Goal: Book appointment/travel/reservation

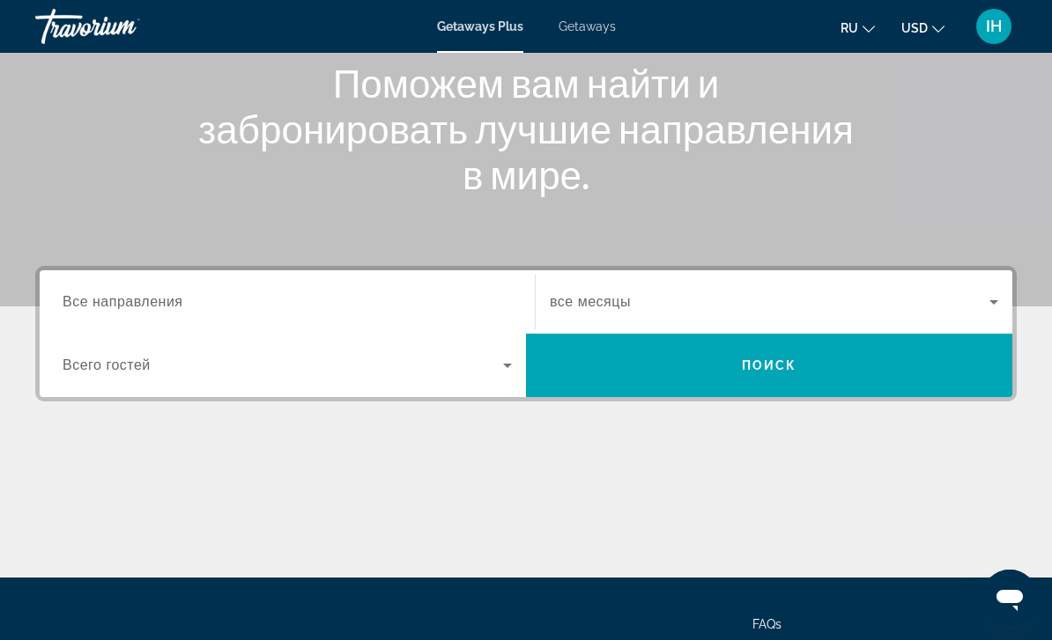
scroll to position [319, 0]
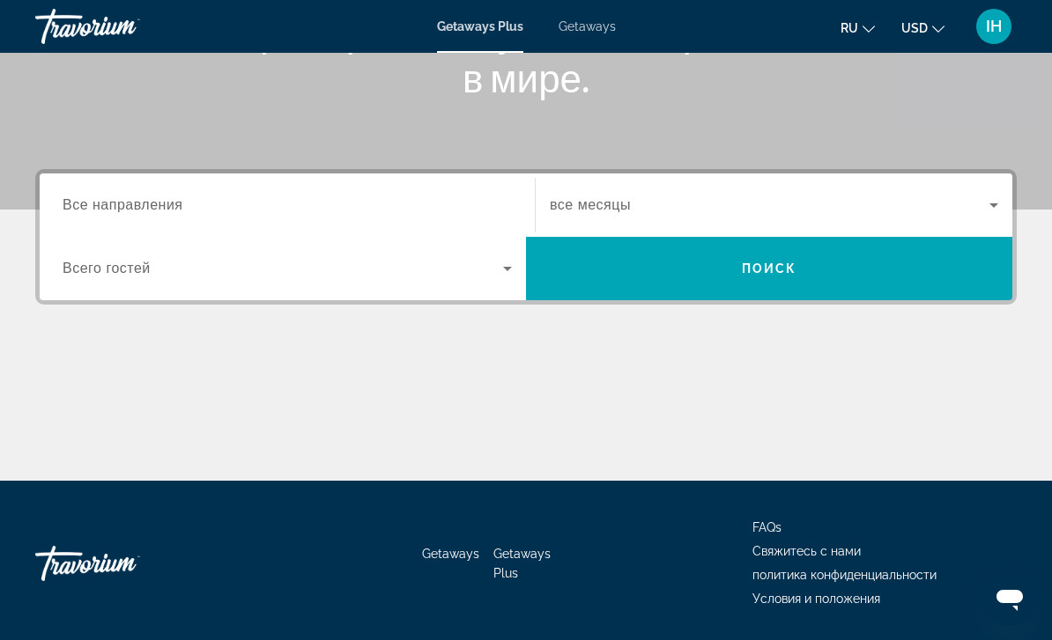
click at [304, 212] on input "Destination Все направления" at bounding box center [287, 206] width 449 height 21
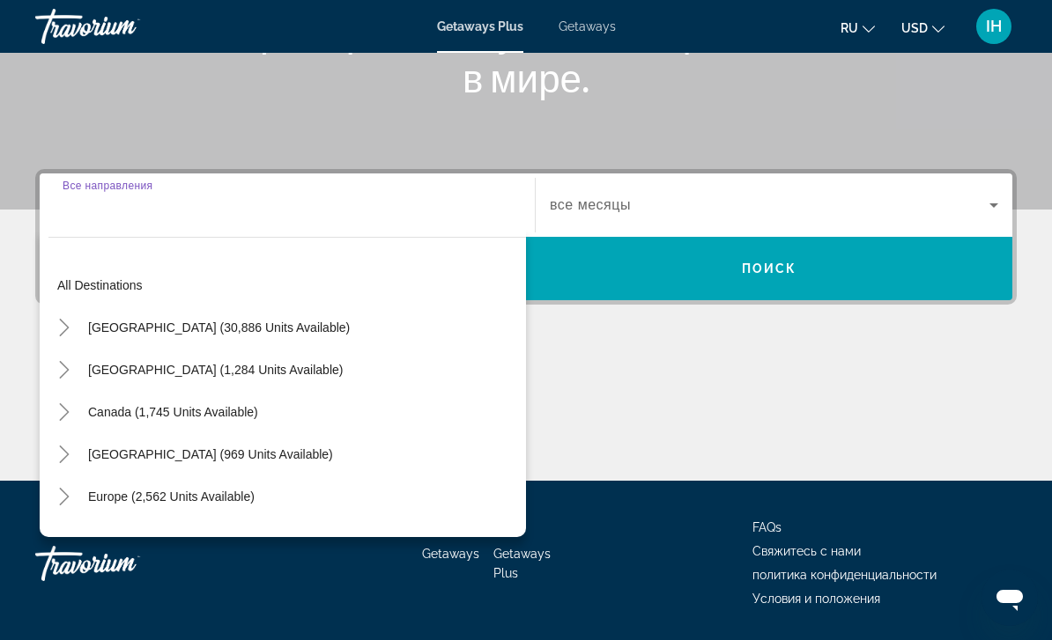
click at [245, 506] on span "Search widget" at bounding box center [171, 497] width 184 height 42
type input "**********"
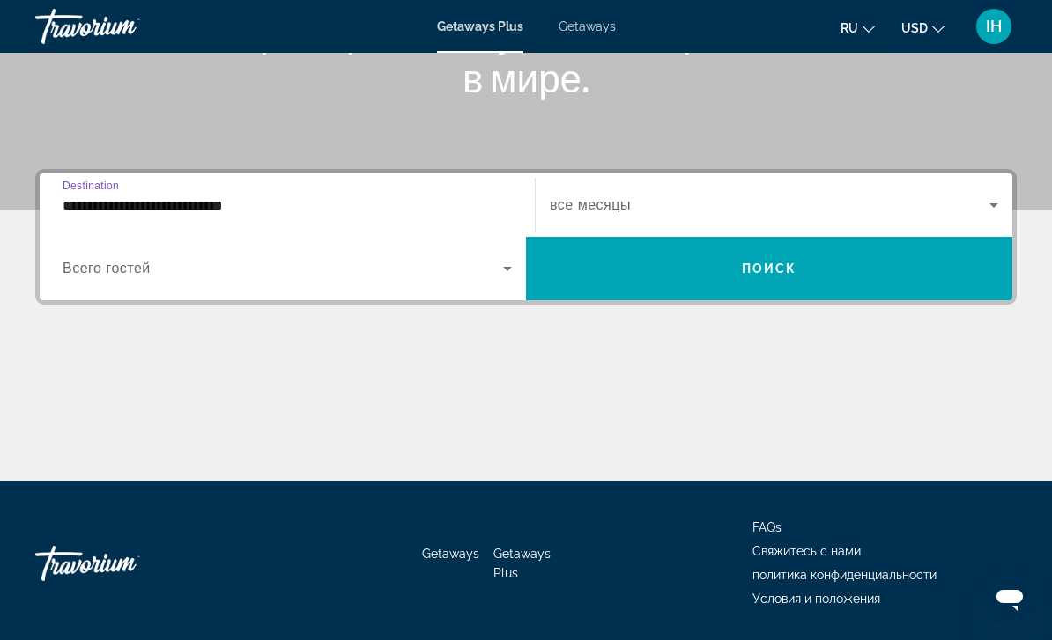
click at [434, 203] on input "**********" at bounding box center [287, 206] width 449 height 21
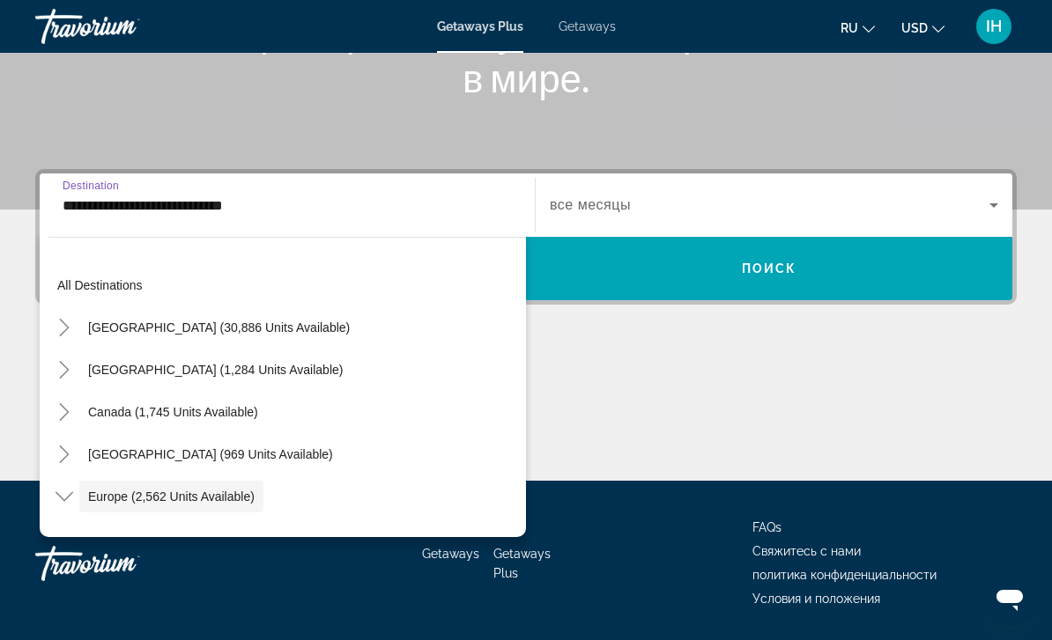
scroll to position [0, 0]
click at [113, 284] on span "All destinations" at bounding box center [99, 285] width 85 height 14
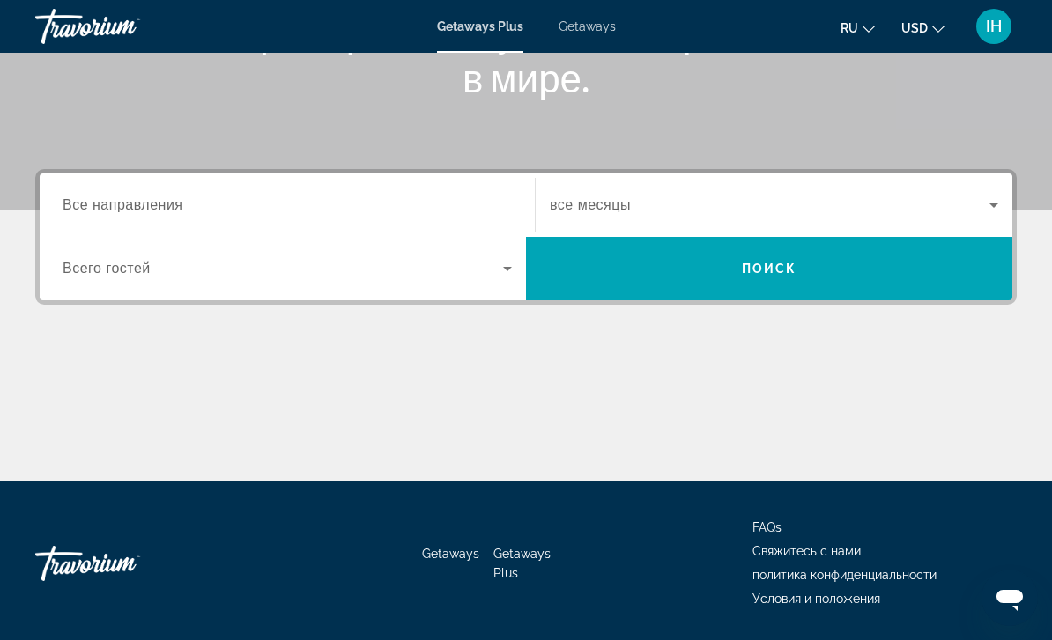
click at [231, 196] on input "Destination Все направления" at bounding box center [287, 206] width 449 height 21
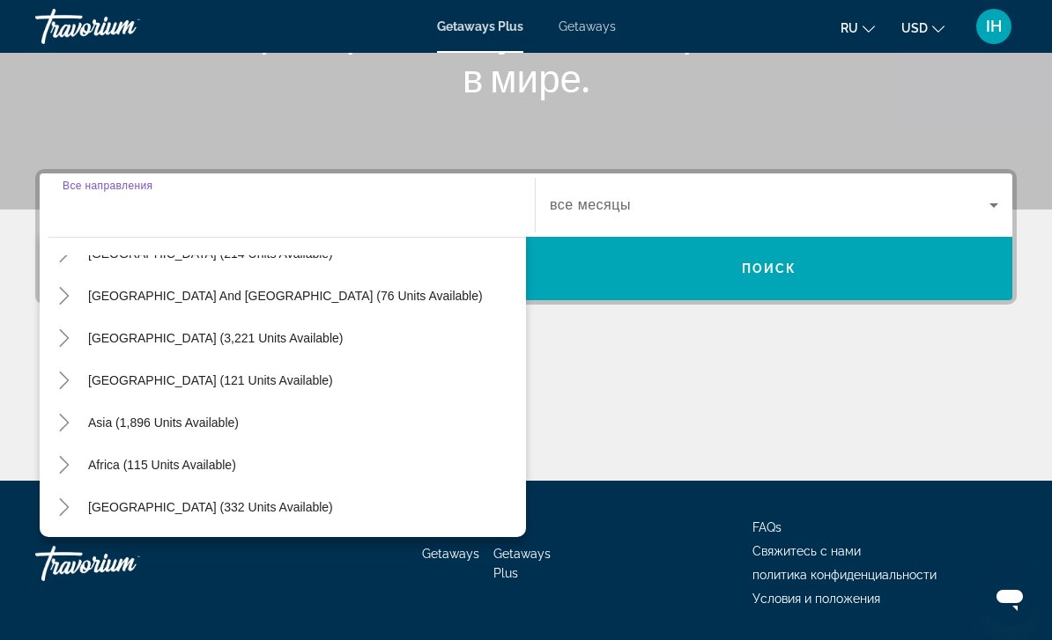
scroll to position [1089, 0]
click at [209, 425] on span "Asia (1,896 units available)" at bounding box center [163, 423] width 151 height 14
type input "**********"
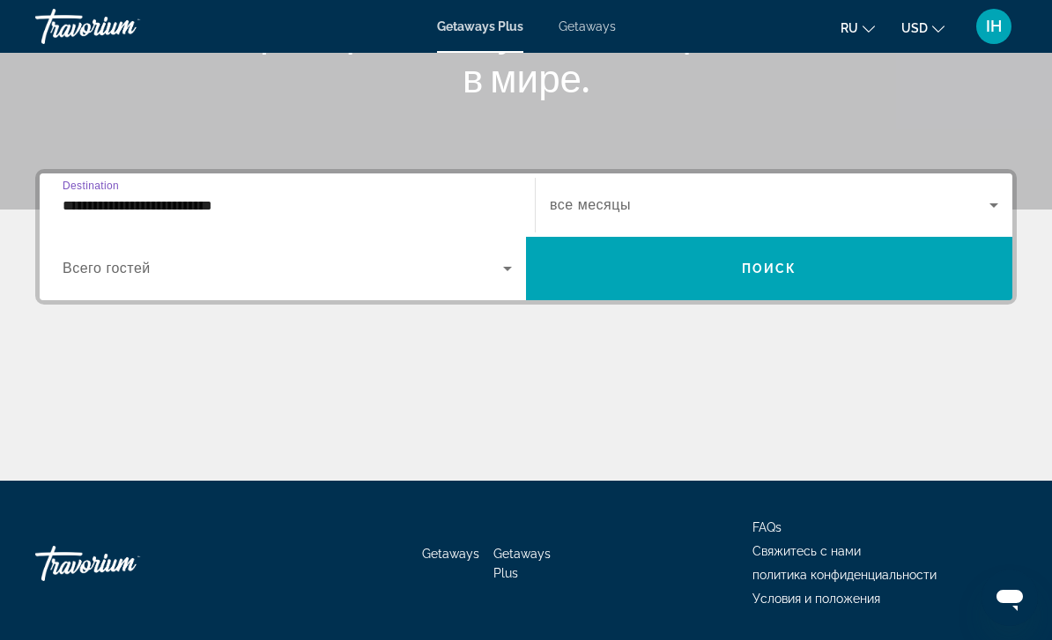
click at [655, 201] on span "Search widget" at bounding box center [769, 205] width 439 height 21
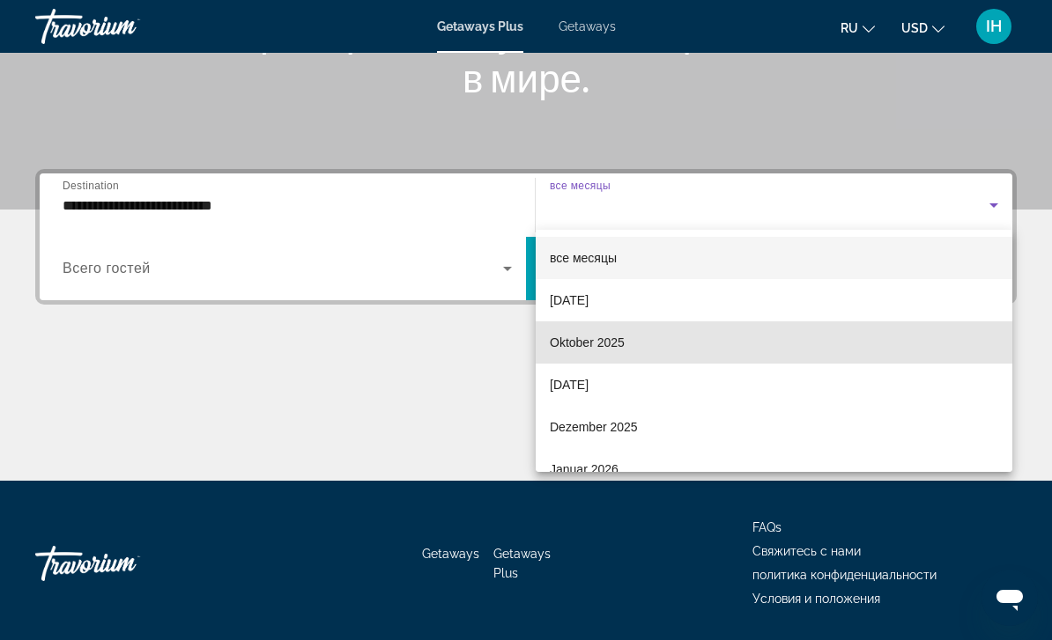
click at [639, 342] on mat-option "Oktober 2025" at bounding box center [773, 342] width 476 height 42
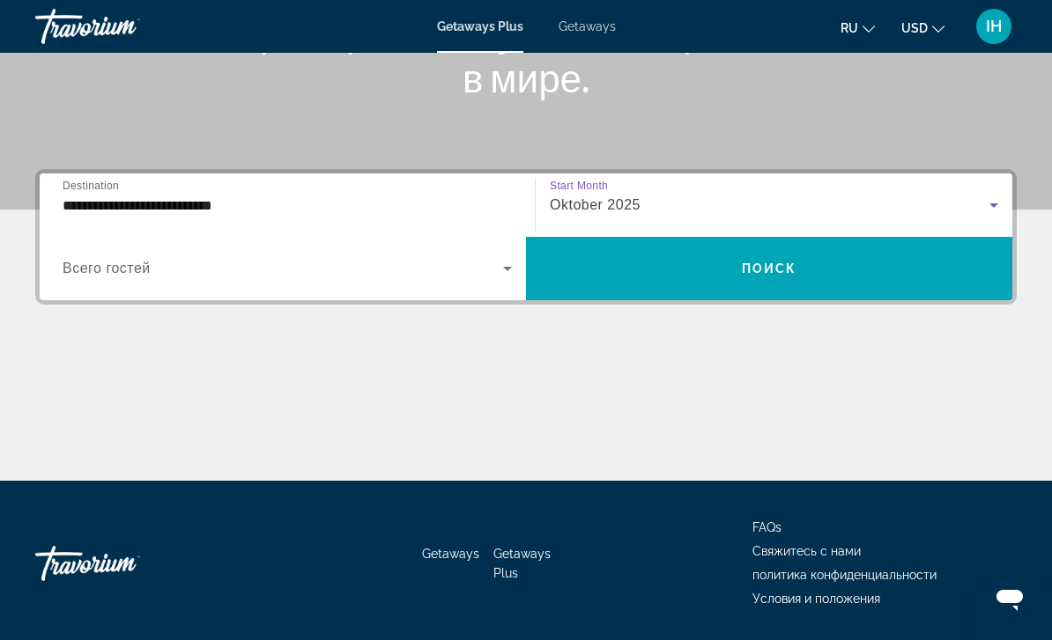
click at [393, 269] on span "Search widget" at bounding box center [283, 268] width 440 height 21
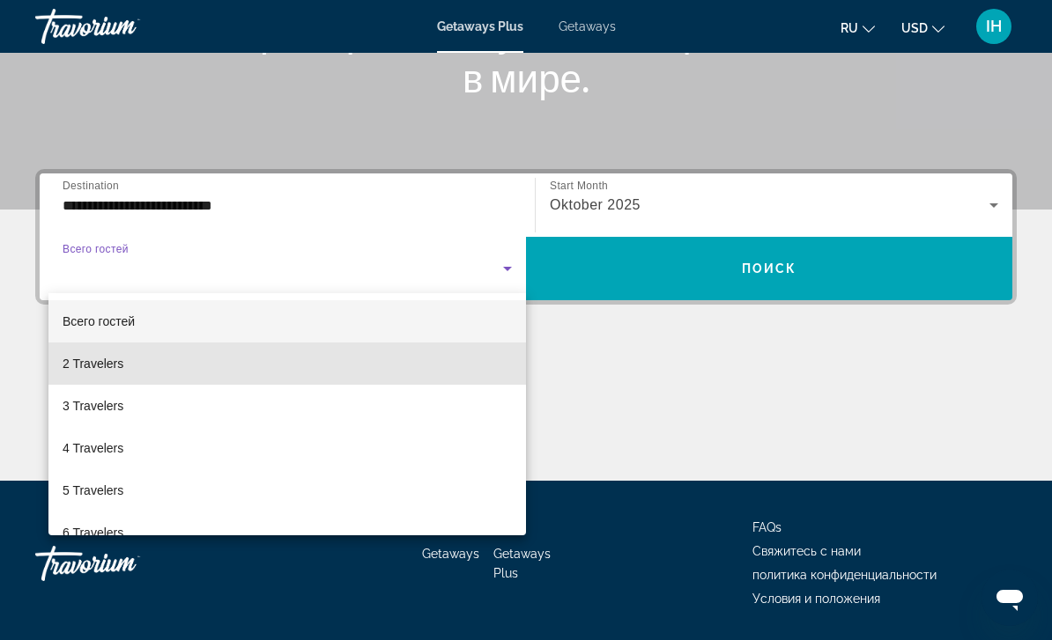
click at [342, 357] on mat-option "2 Travelers" at bounding box center [286, 364] width 477 height 42
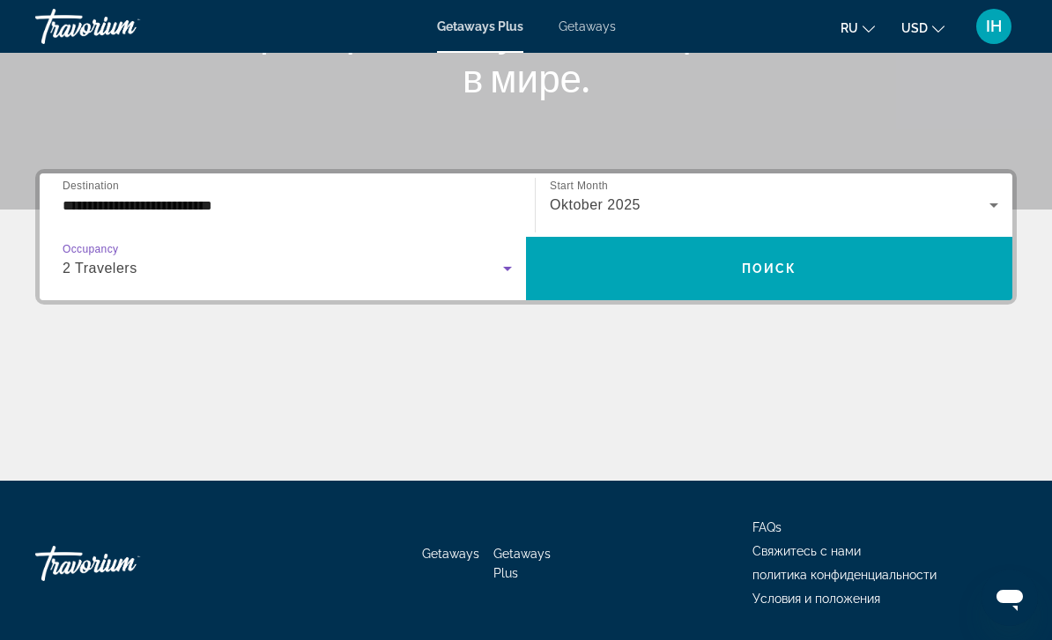
click at [824, 277] on span "Search widget" at bounding box center [769, 268] width 486 height 42
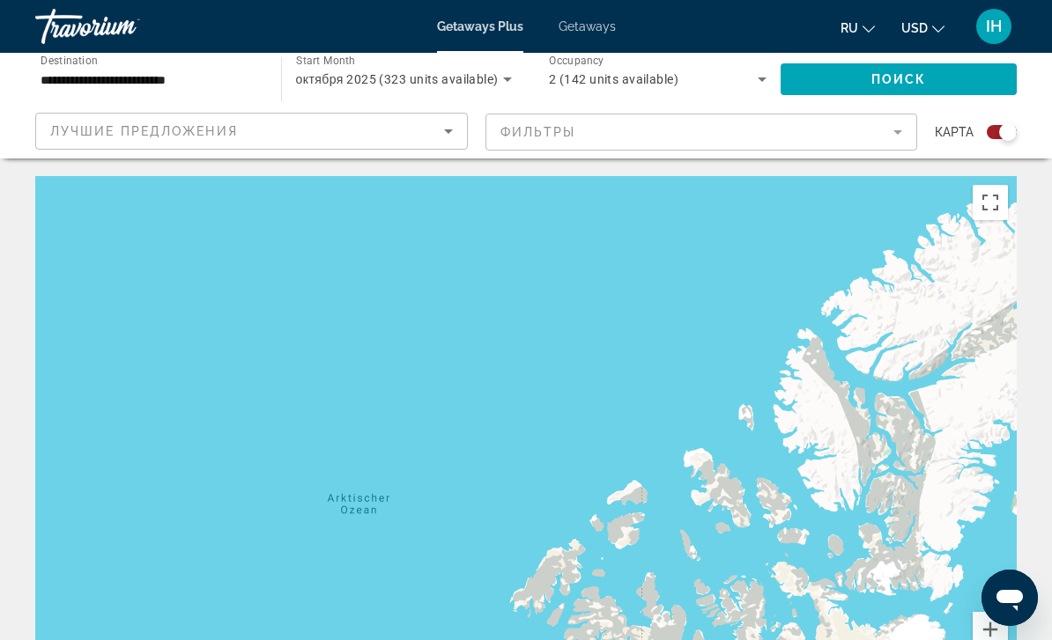
click at [825, 436] on div "Main content" at bounding box center [525, 440] width 981 height 528
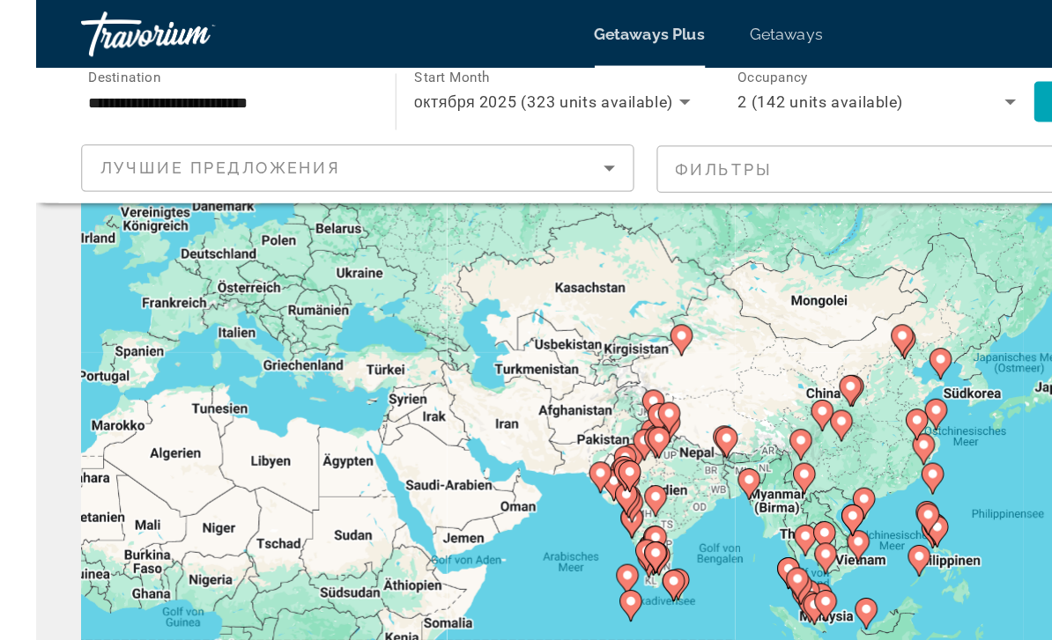
scroll to position [52, 0]
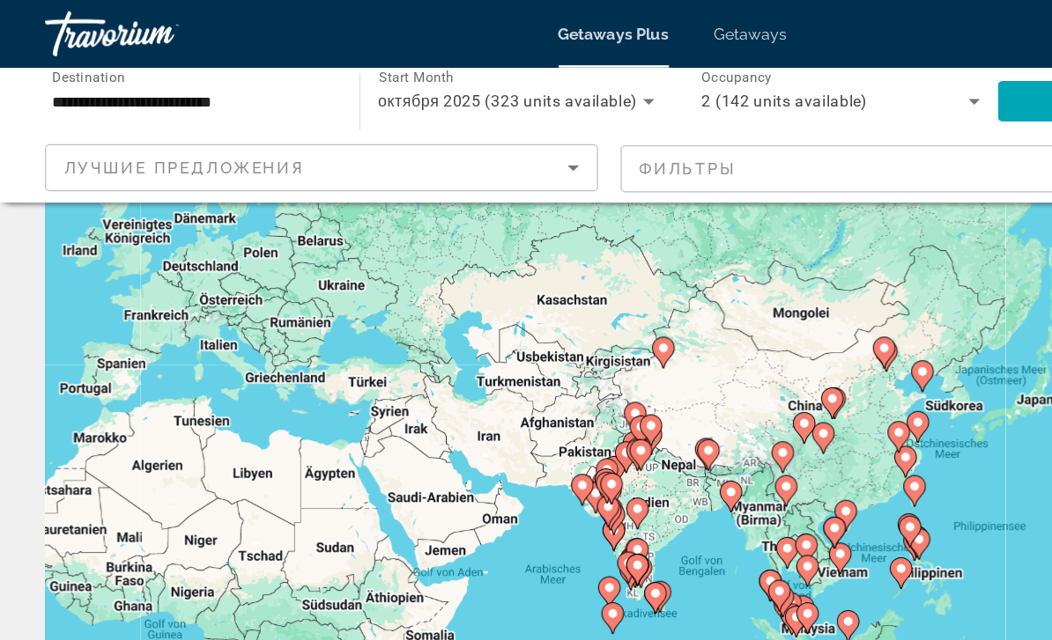
click at [119, 70] on input "**********" at bounding box center [150, 80] width 218 height 21
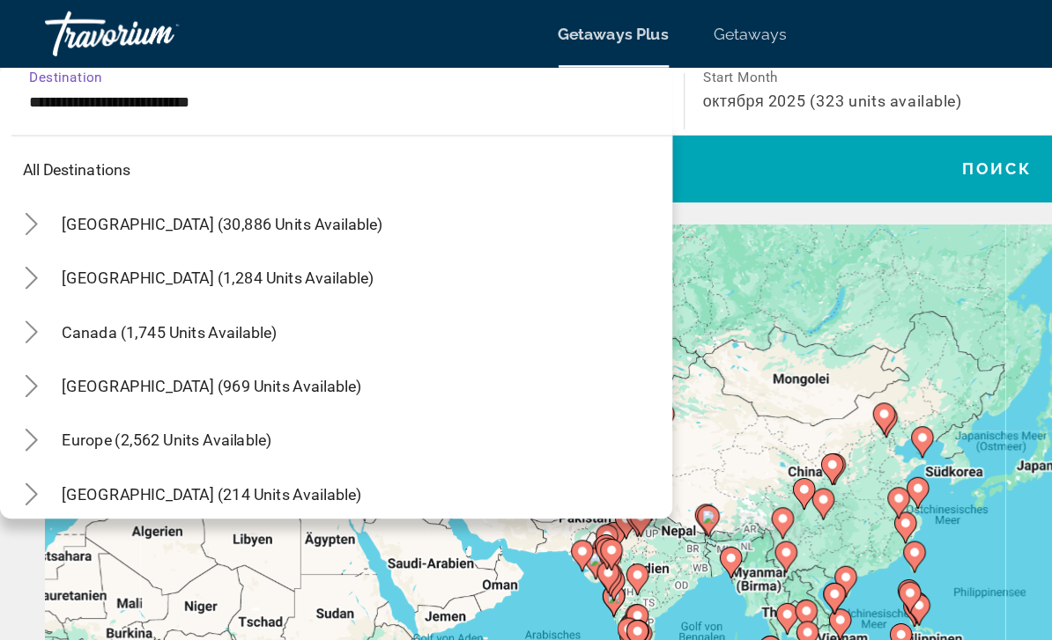
scroll to position [16, 0]
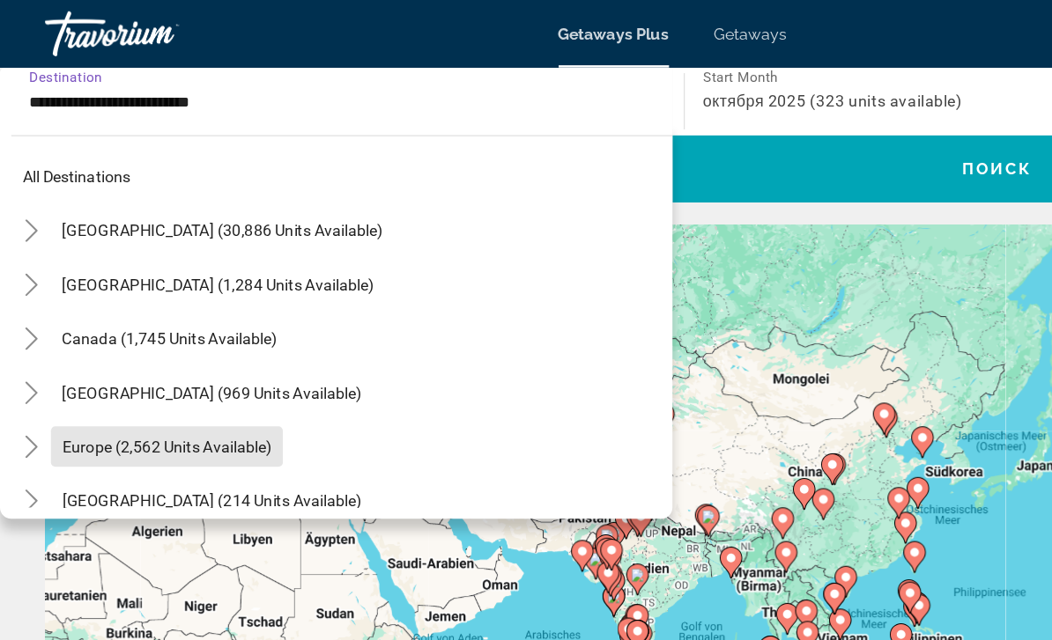
click at [180, 351] on span "Europe (2,562 units available)" at bounding box center [130, 350] width 164 height 14
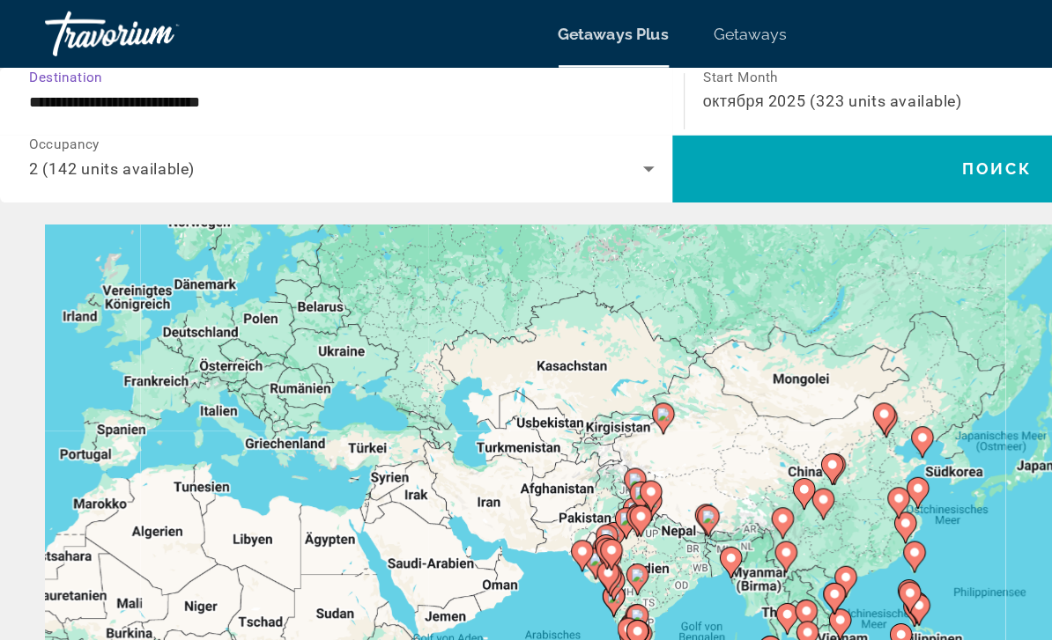
click at [704, 144] on span "Search widget" at bounding box center [780, 132] width 508 height 42
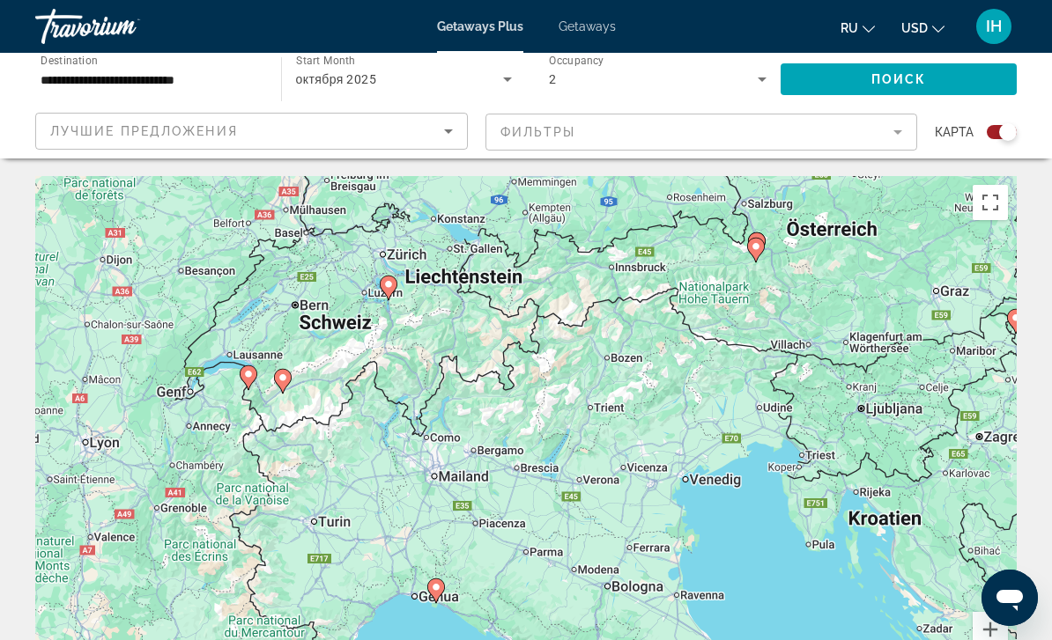
click at [396, 280] on gmp-advanced-marker "Main content" at bounding box center [389, 288] width 18 height 26
click at [394, 276] on gmp-advanced-marker "Main content" at bounding box center [389, 288] width 18 height 26
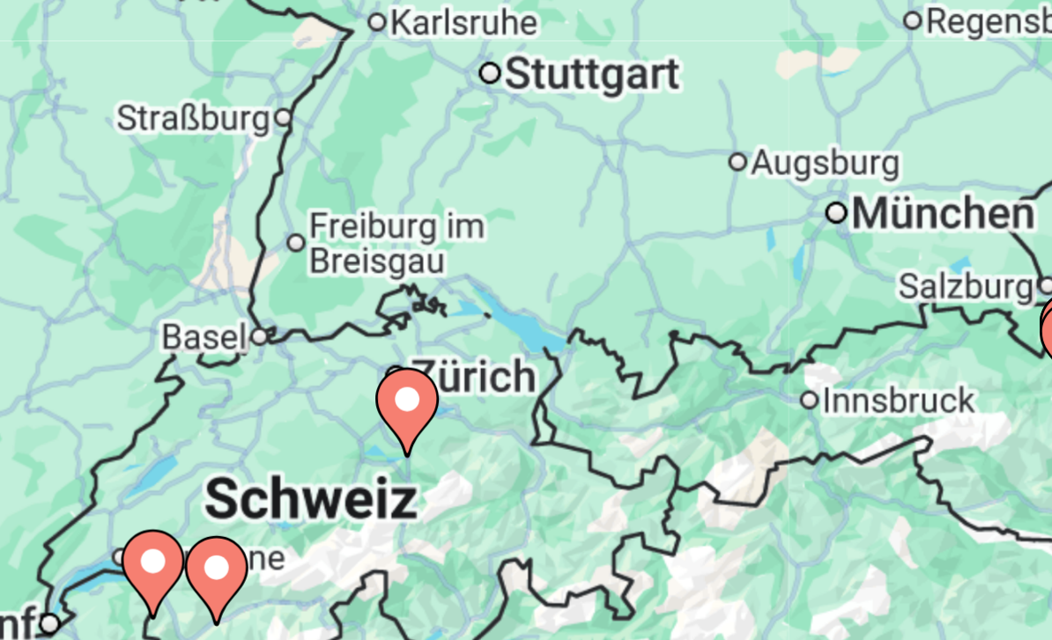
type input "**********"
click at [452, 366] on image "Main content" at bounding box center [457, 371] width 11 height 11
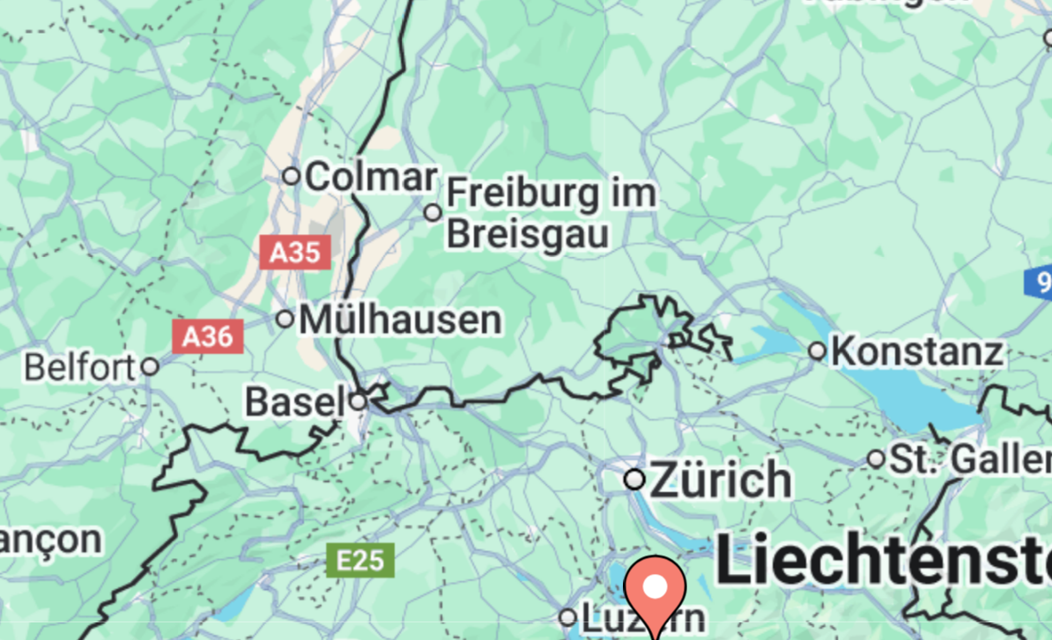
click at [520, 418] on image "Main content" at bounding box center [525, 423] width 11 height 11
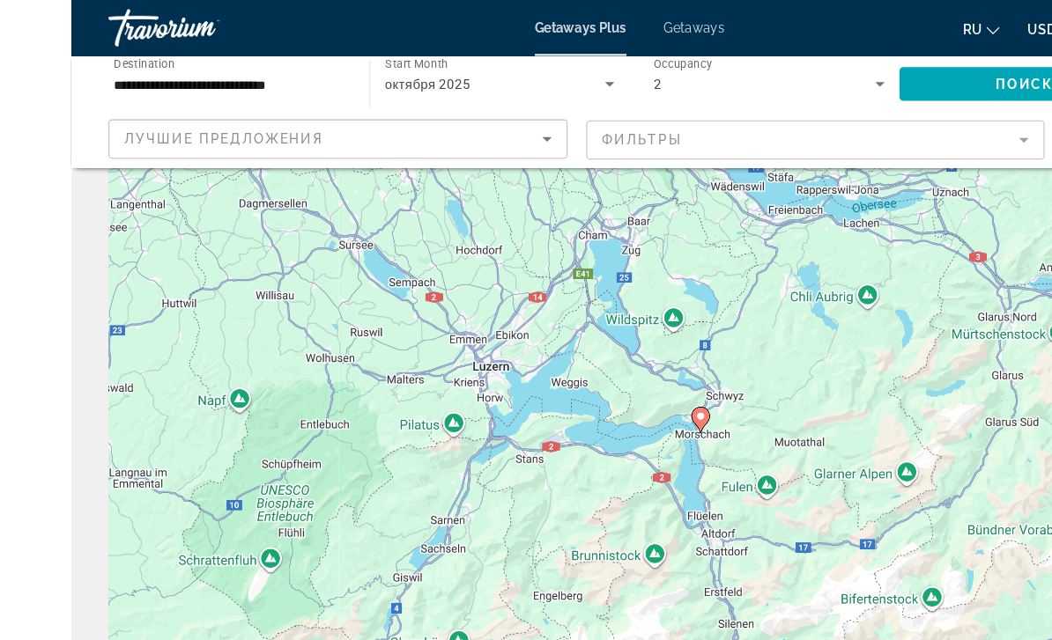
scroll to position [24, 0]
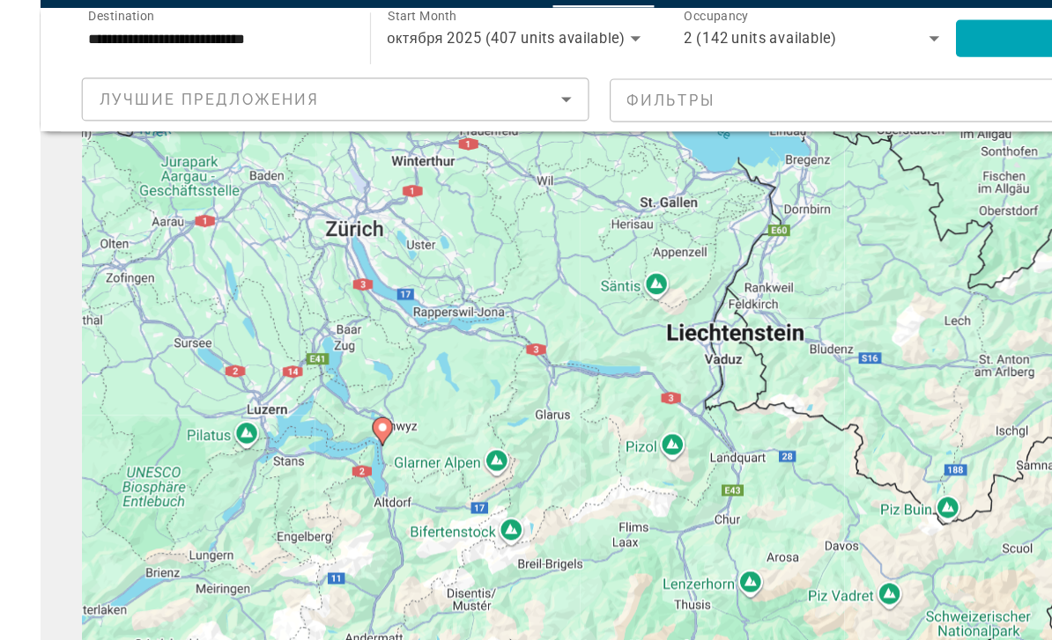
scroll to position [72, 0]
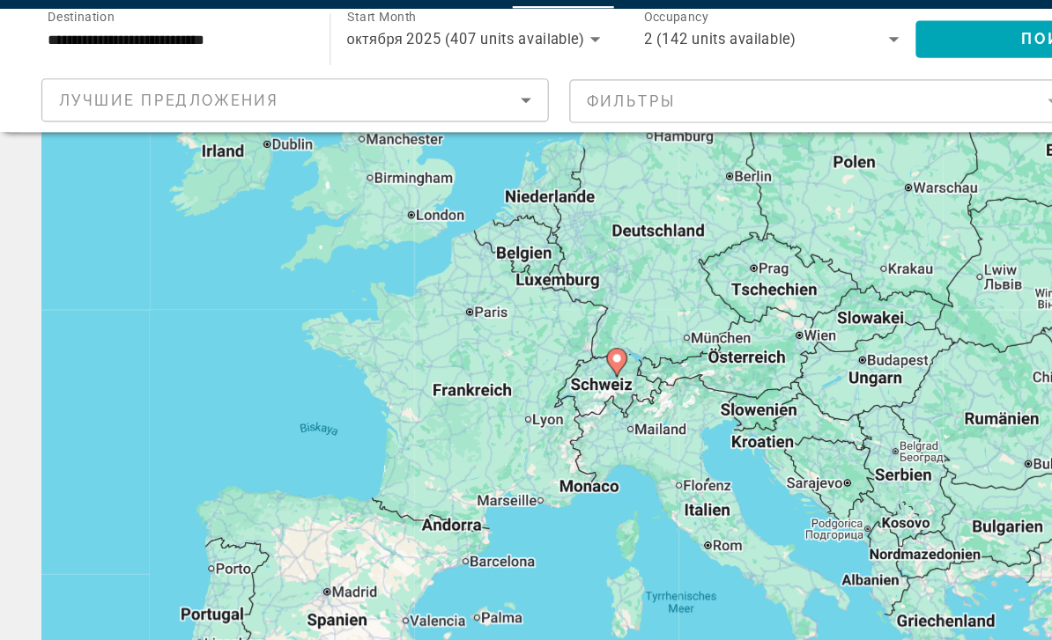
type input "**********"
click at [528, 346] on image "Main content" at bounding box center [525, 351] width 11 height 11
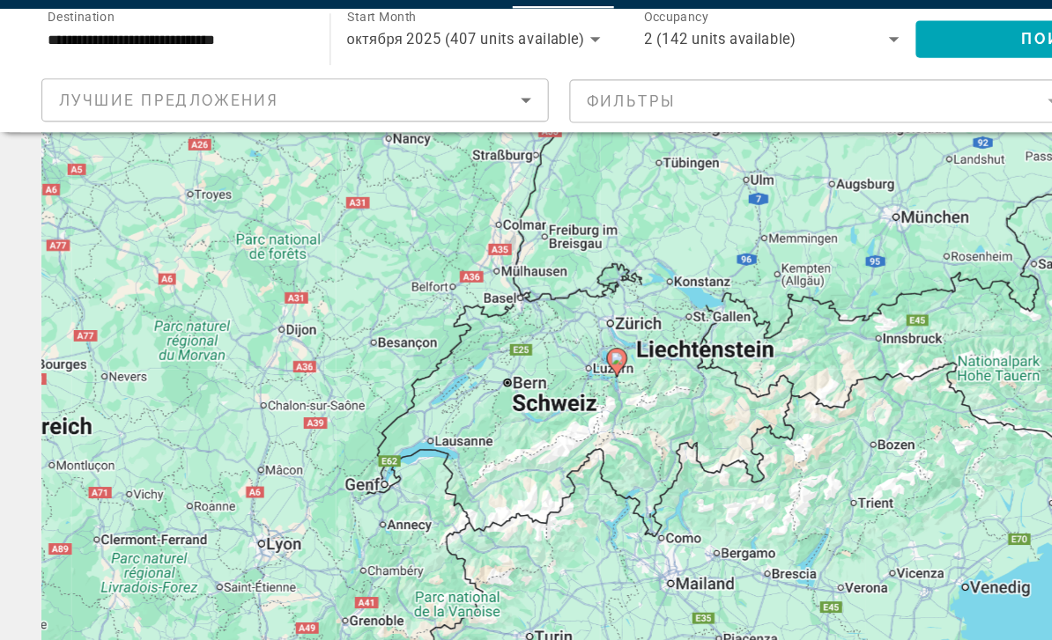
click at [529, 346] on image "Main content" at bounding box center [525, 351] width 11 height 11
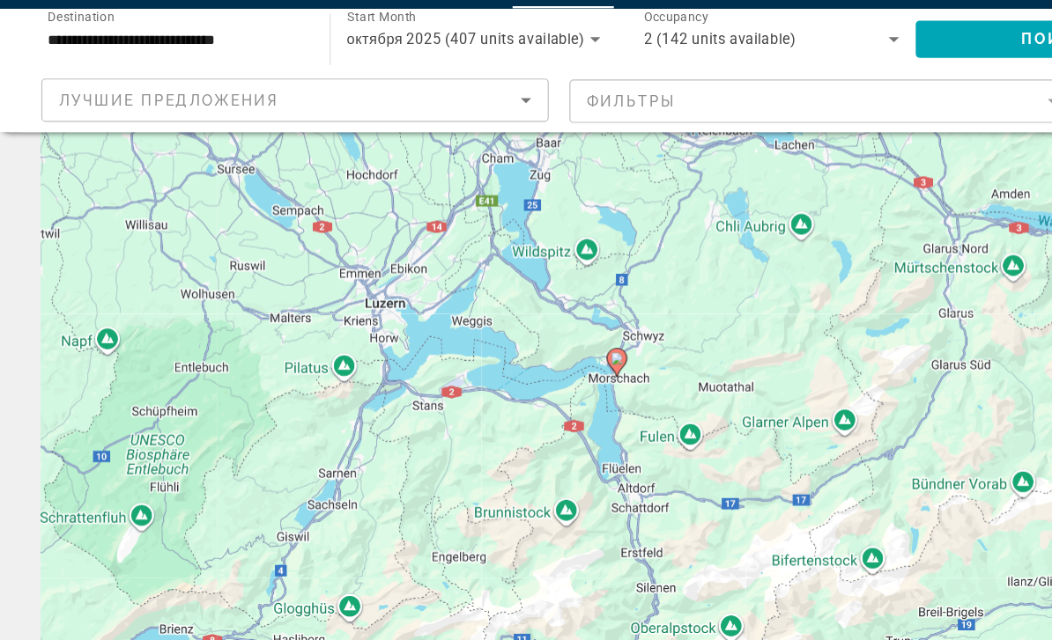
click at [533, 343] on icon "Main content" at bounding box center [526, 355] width 18 height 25
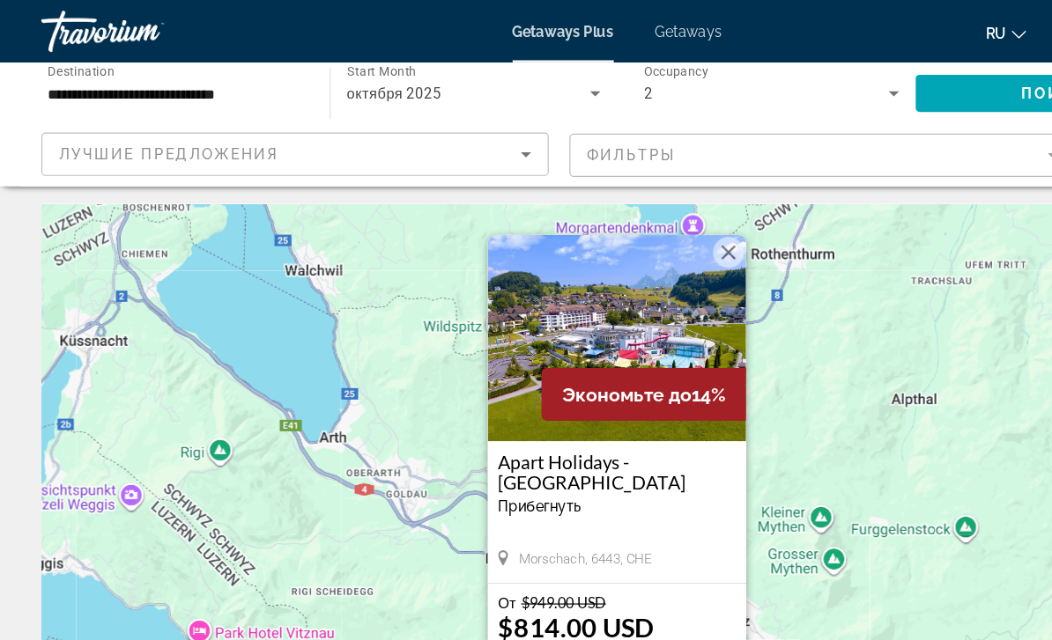
scroll to position [2, 0]
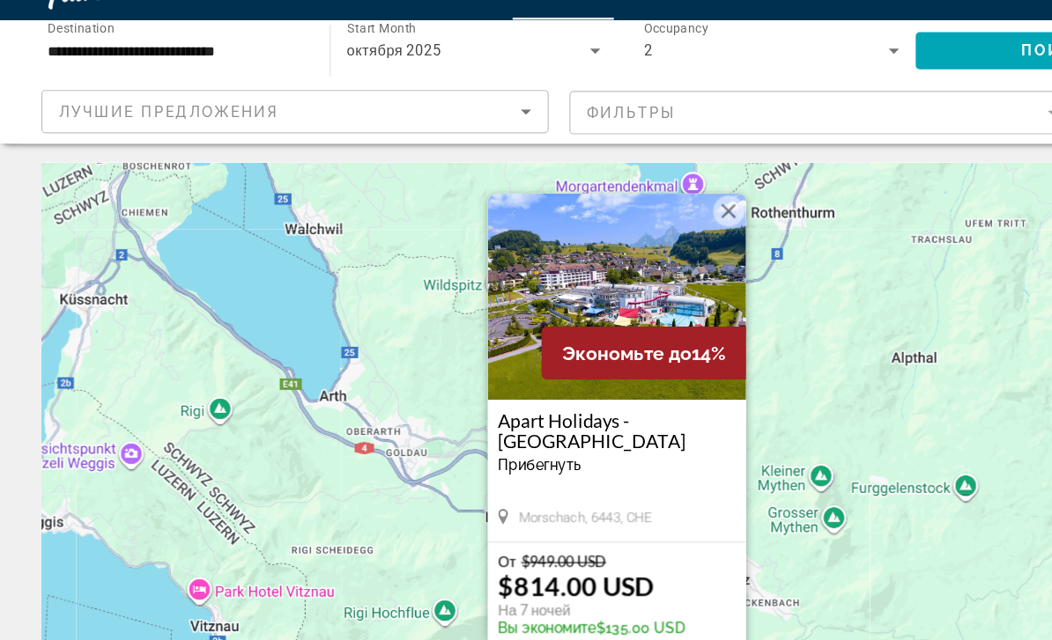
click at [594, 595] on span "Main content" at bounding box center [525, 616] width 203 height 42
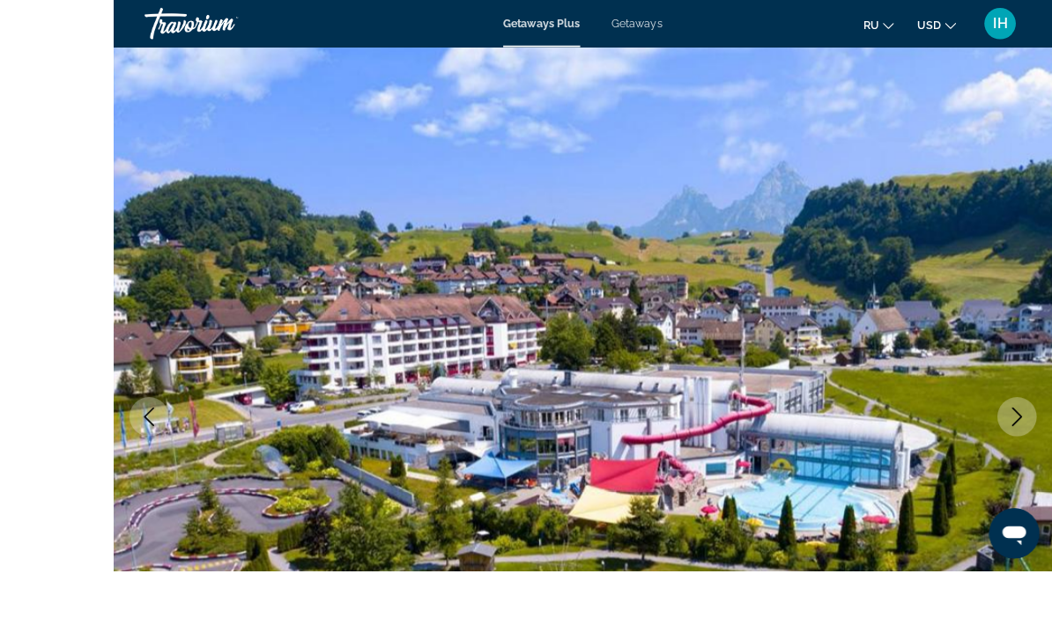
scroll to position [27, 0]
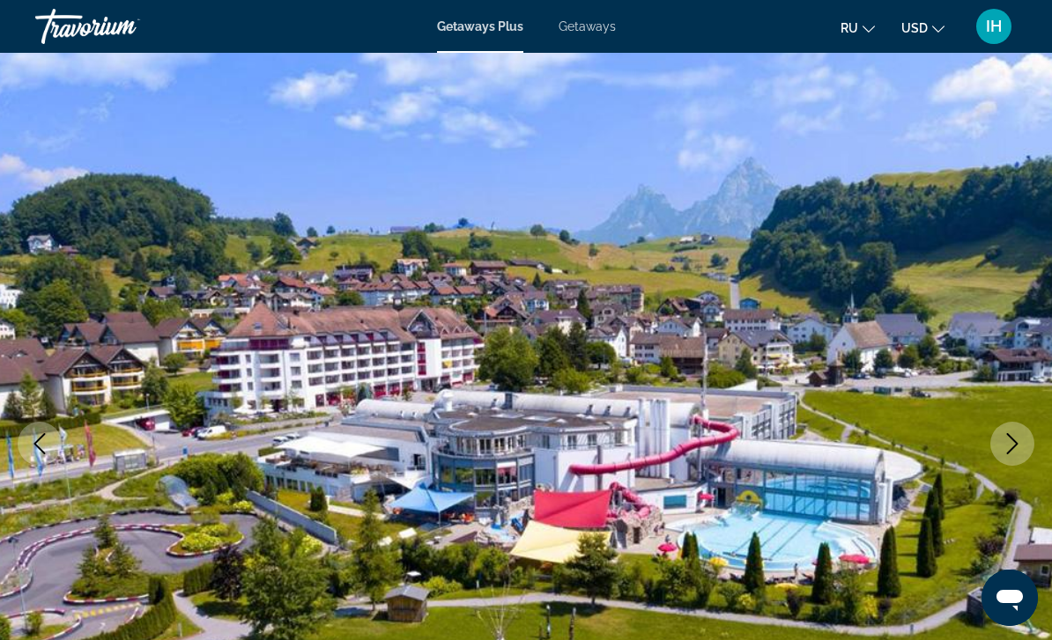
click at [1014, 441] on icon "Next image" at bounding box center [1012, 443] width 11 height 21
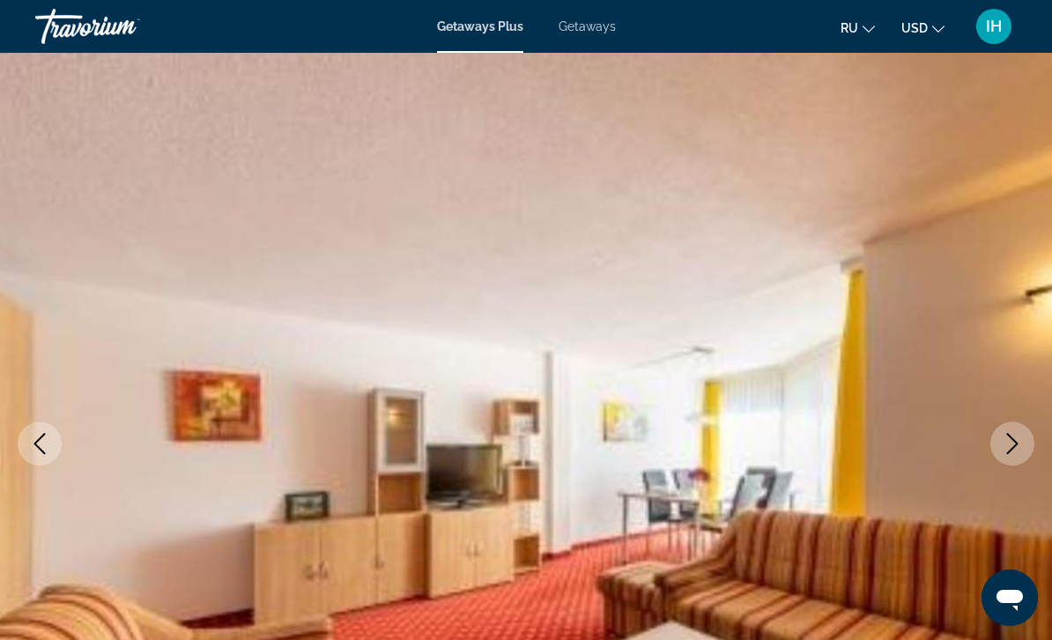
click at [1000, 448] on button "Next image" at bounding box center [1012, 444] width 44 height 44
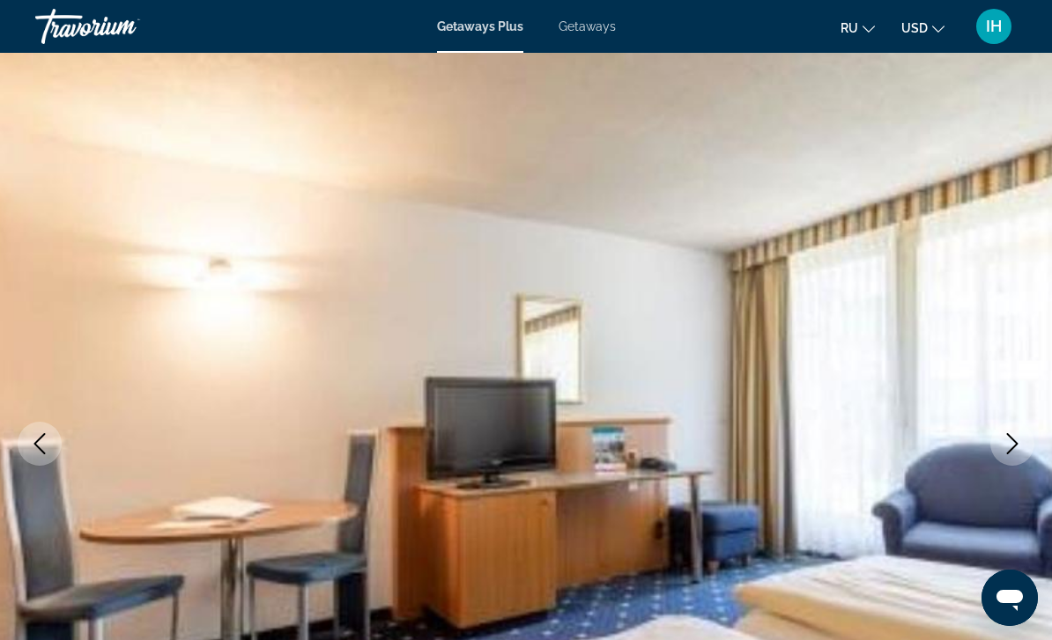
click at [1007, 447] on icon "Next image" at bounding box center [1011, 443] width 21 height 21
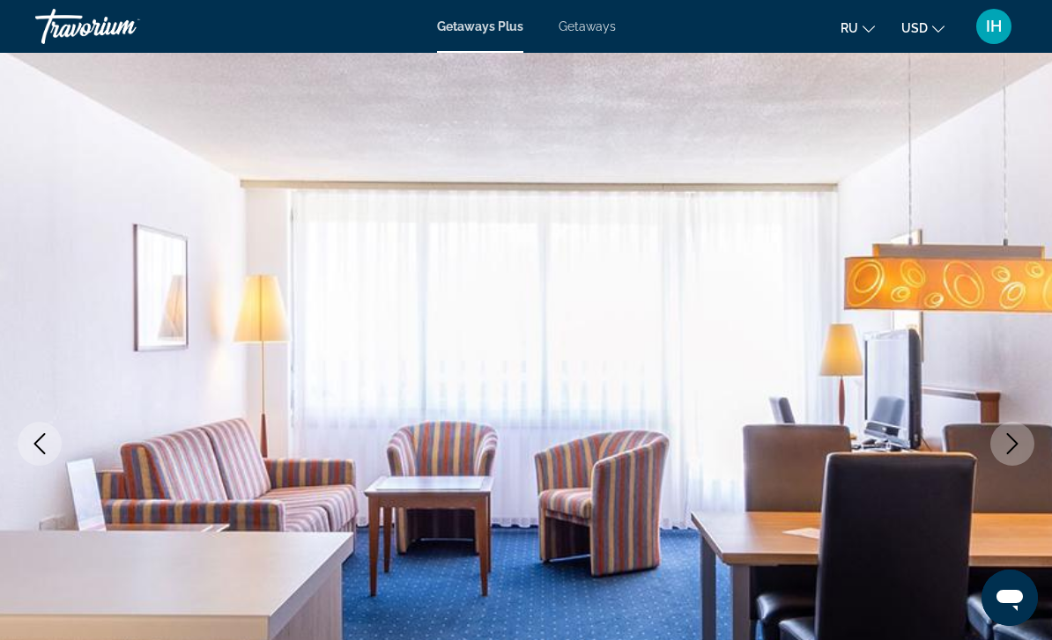
click at [1007, 451] on icon "Next image" at bounding box center [1011, 443] width 21 height 21
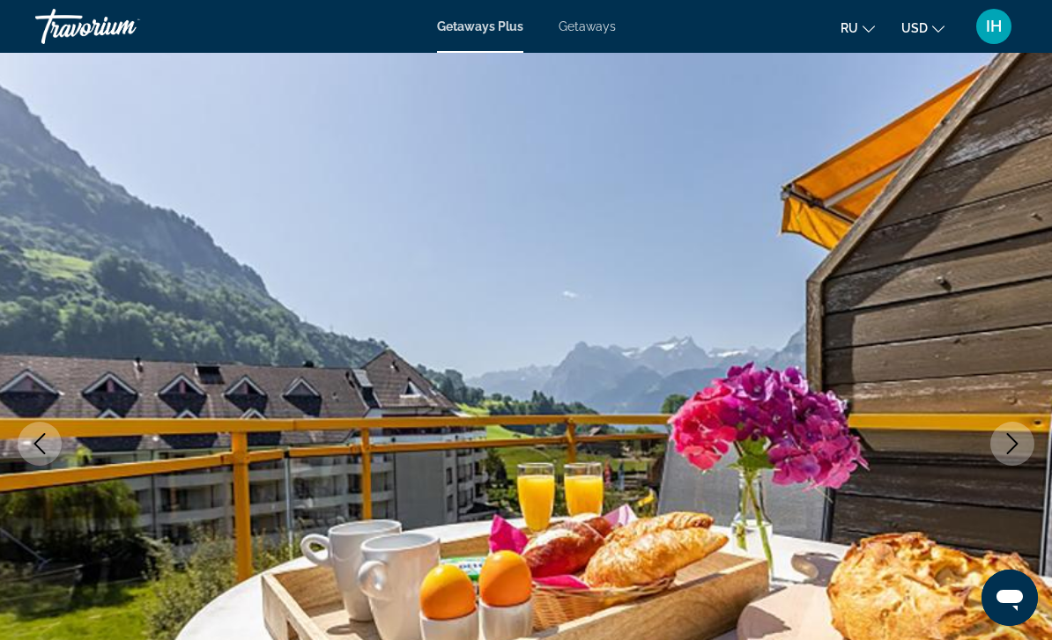
click at [1005, 435] on icon "Next image" at bounding box center [1011, 443] width 21 height 21
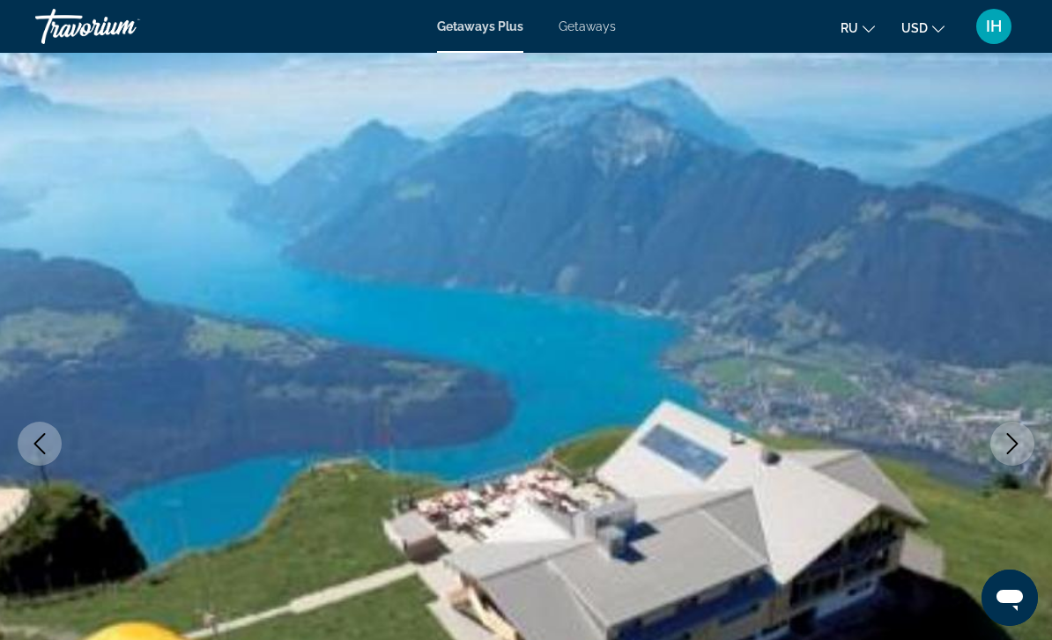
click at [1013, 458] on button "Next image" at bounding box center [1012, 444] width 44 height 44
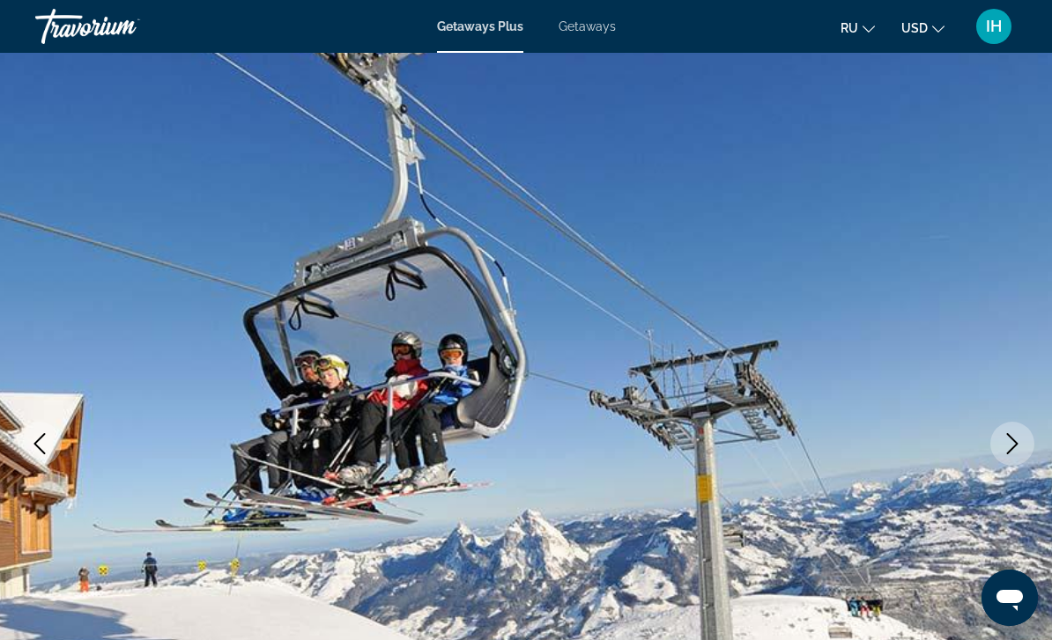
click at [1033, 443] on button "Next image" at bounding box center [1012, 444] width 44 height 44
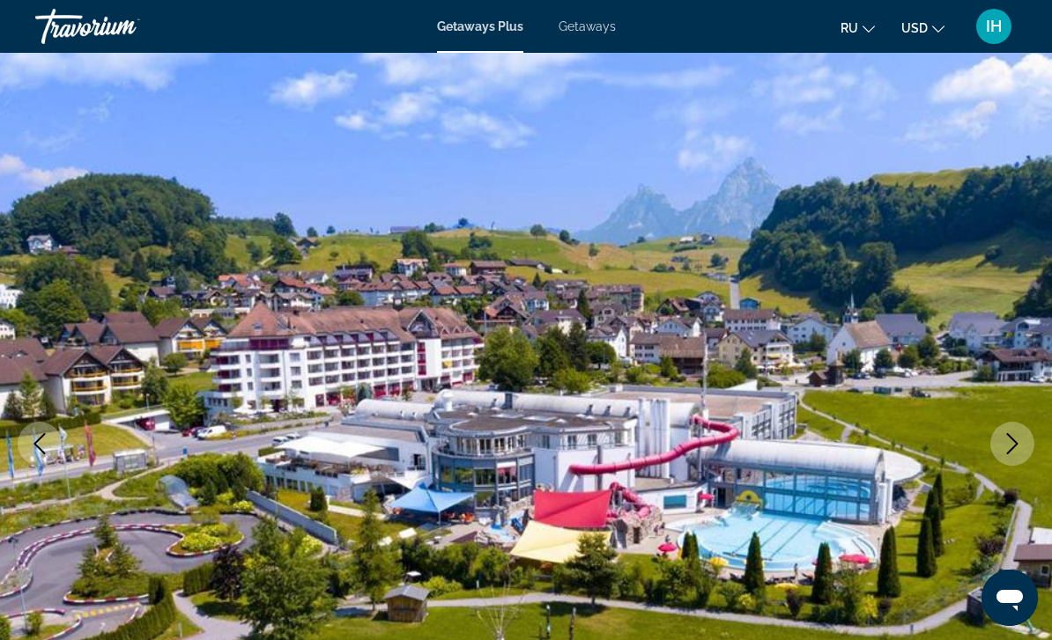
click at [993, 451] on button "Next image" at bounding box center [1012, 444] width 44 height 44
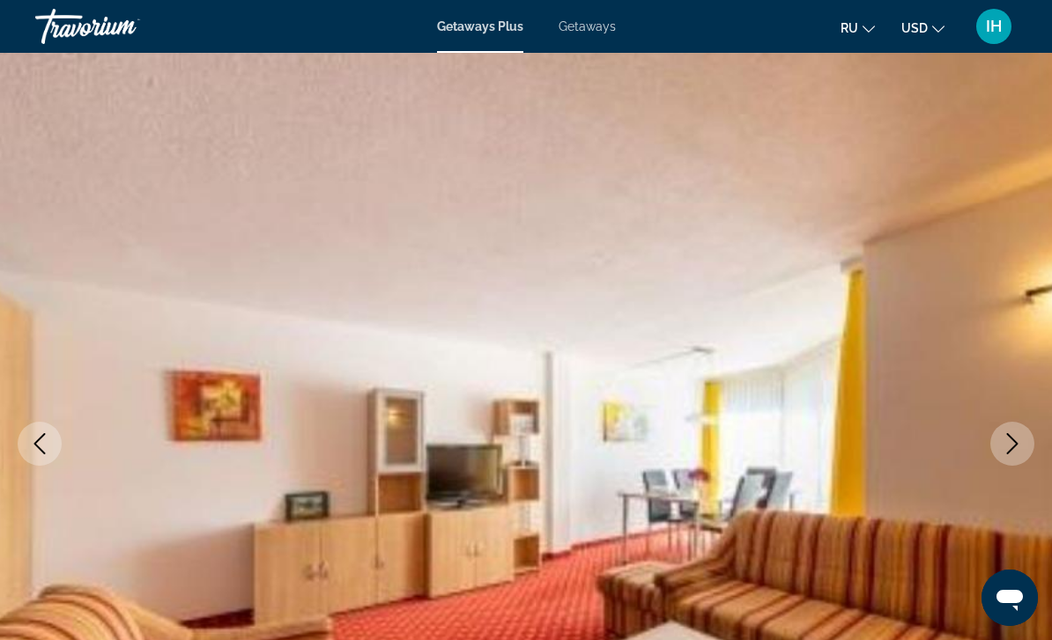
click at [1007, 447] on icon "Next image" at bounding box center [1011, 443] width 21 height 21
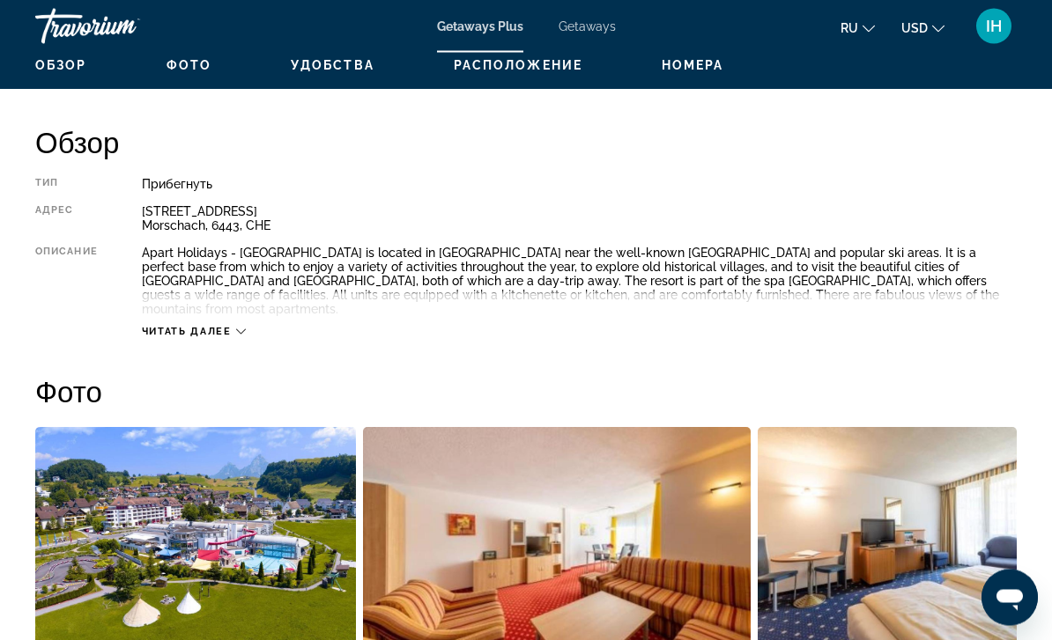
scroll to position [850, 0]
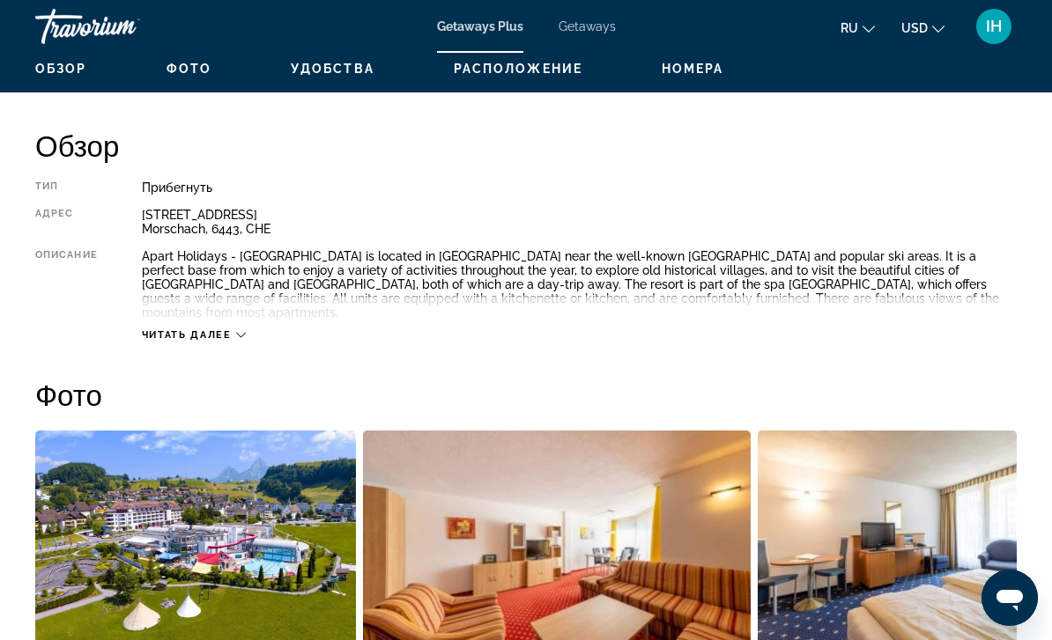
click at [212, 329] on span "Читать далее" at bounding box center [187, 334] width 90 height 11
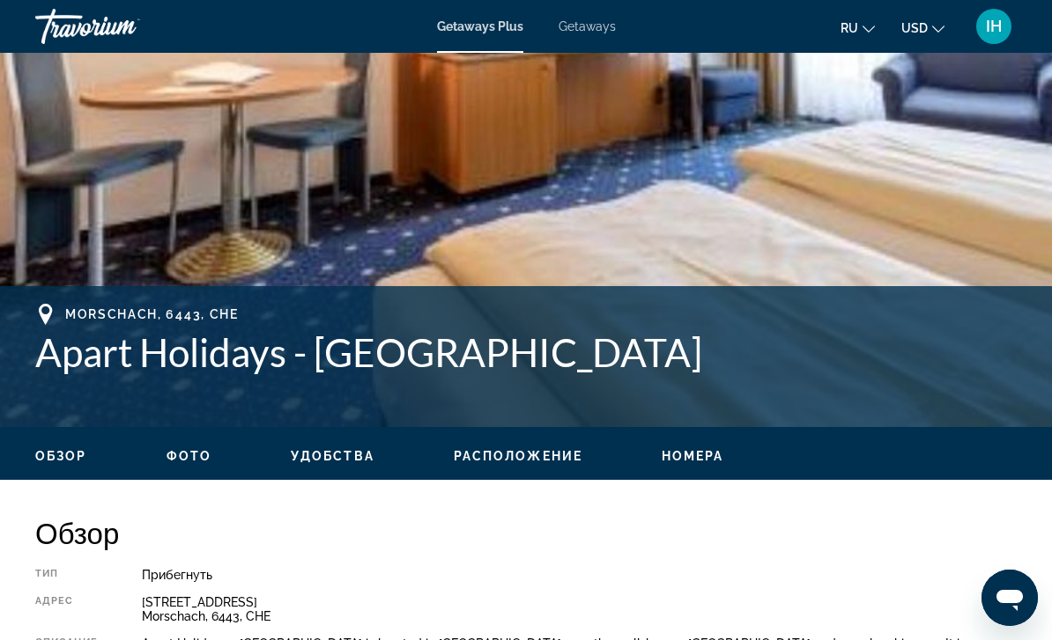
scroll to position [461, 0]
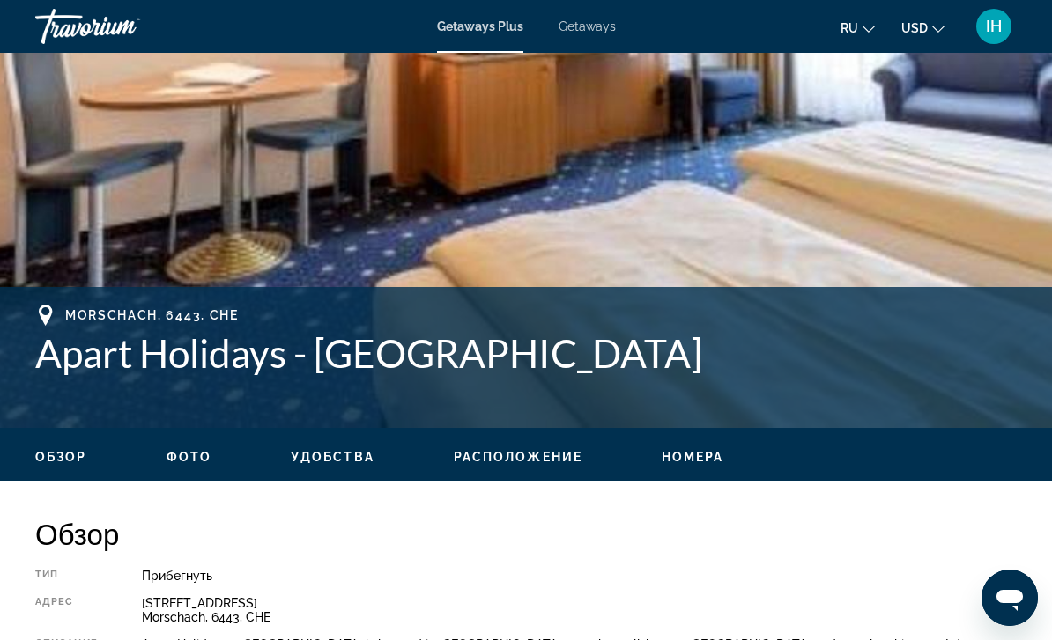
click at [818, 379] on div "Morschach, 6443, CHE Apart Holidays - Swiss Holiday Park" at bounding box center [525, 358] width 981 height 106
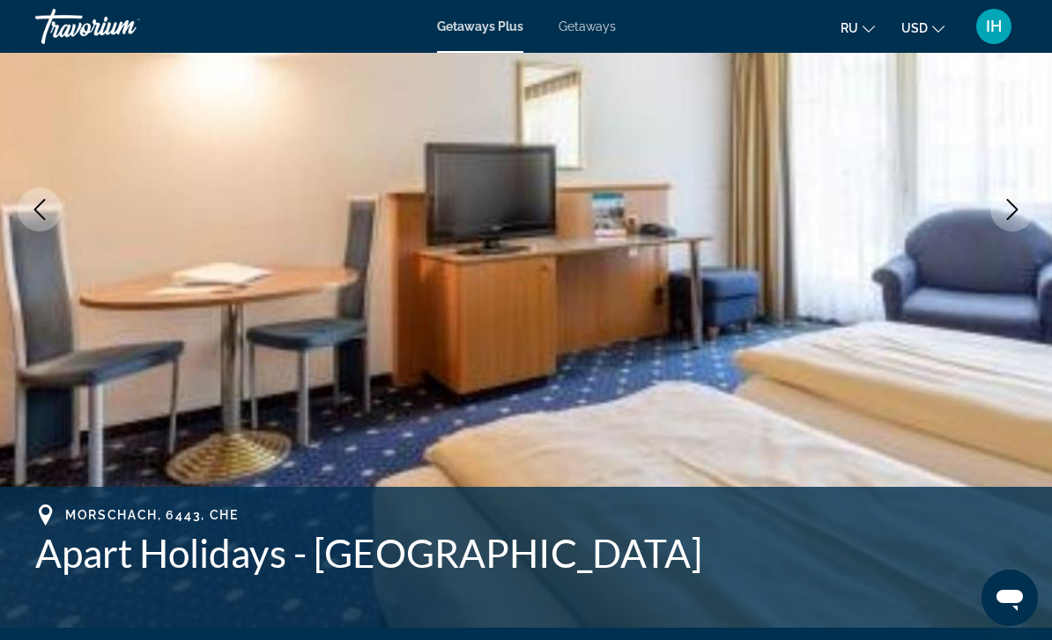
scroll to position [258, 0]
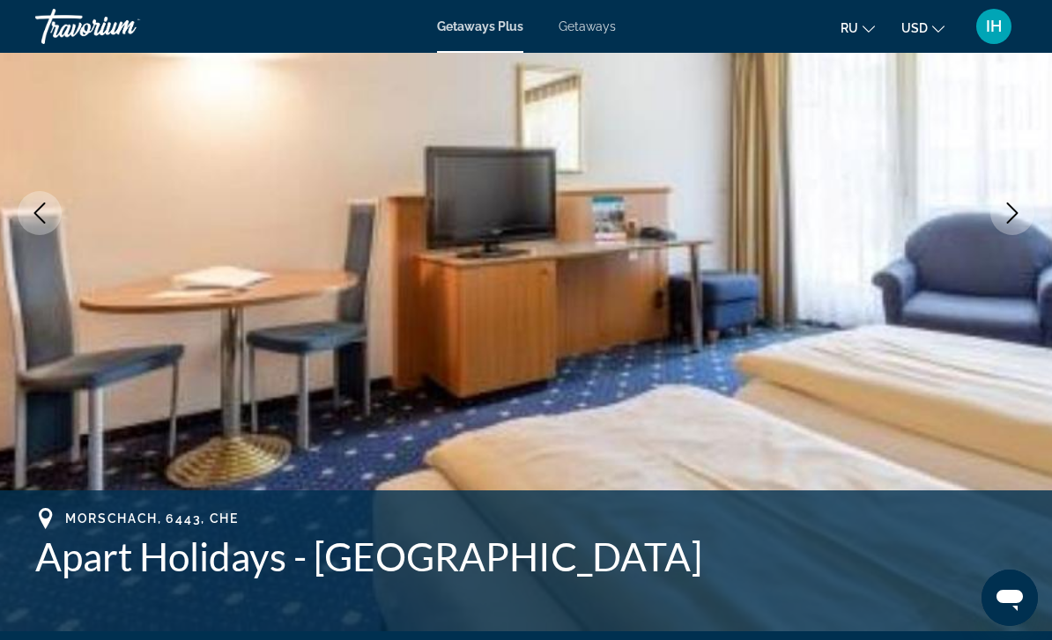
click at [581, 30] on span "Getaways" at bounding box center [586, 26] width 57 height 14
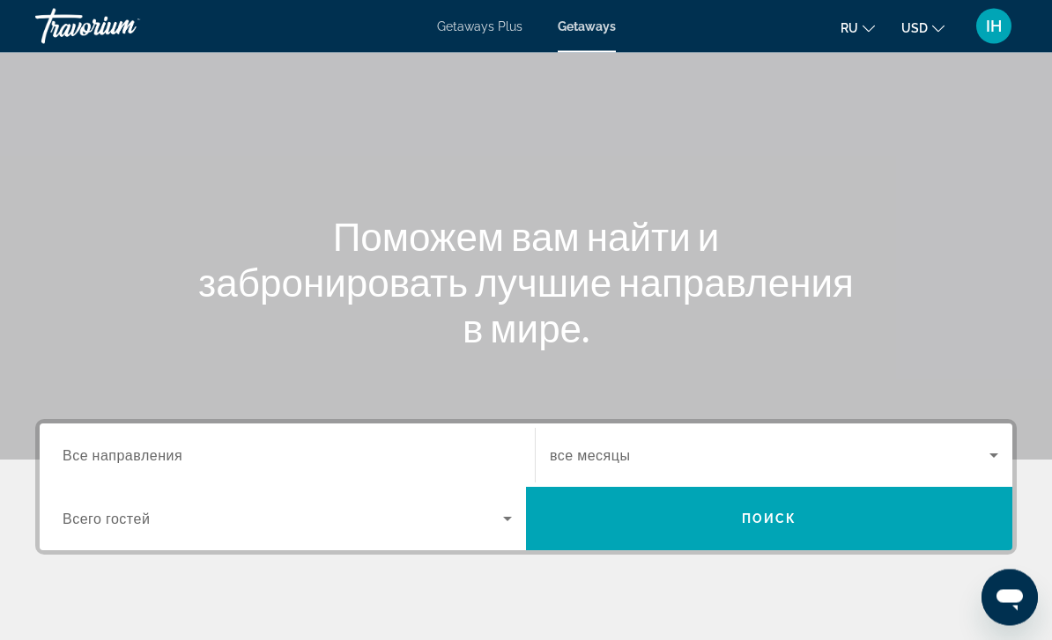
scroll to position [111, 0]
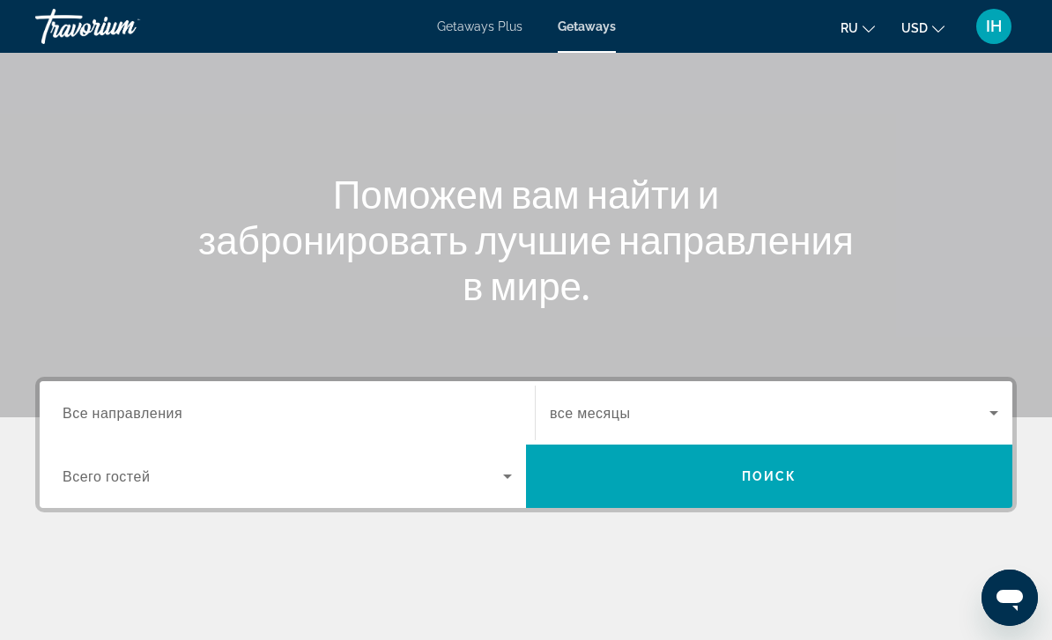
click at [219, 397] on div "Search widget" at bounding box center [287, 413] width 449 height 50
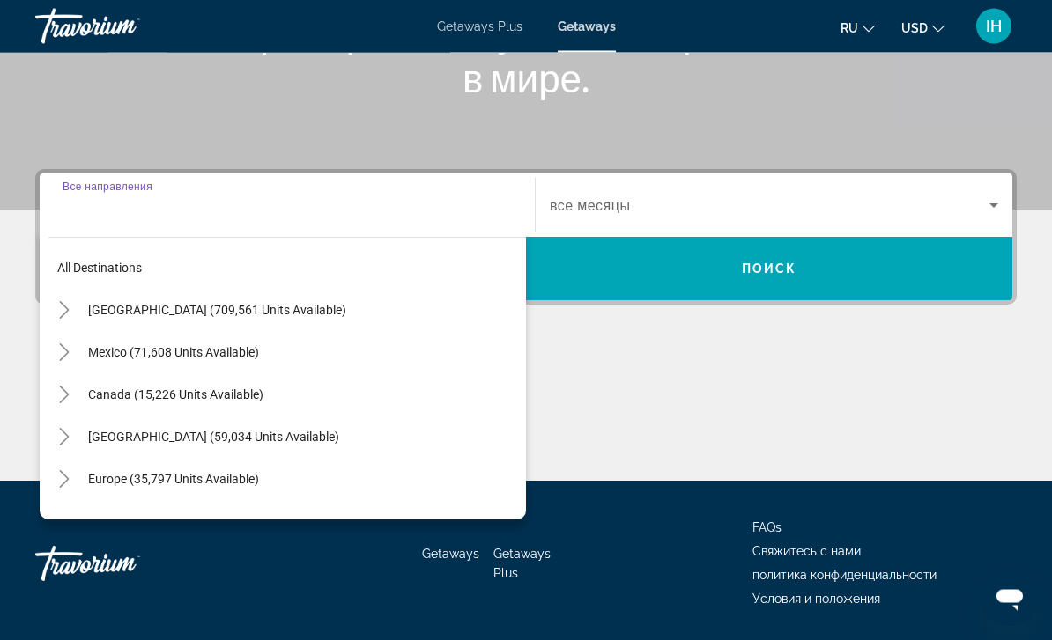
scroll to position [319, 0]
click at [203, 482] on span "Europe (35,797 units available)" at bounding box center [173, 479] width 171 height 14
type input "**********"
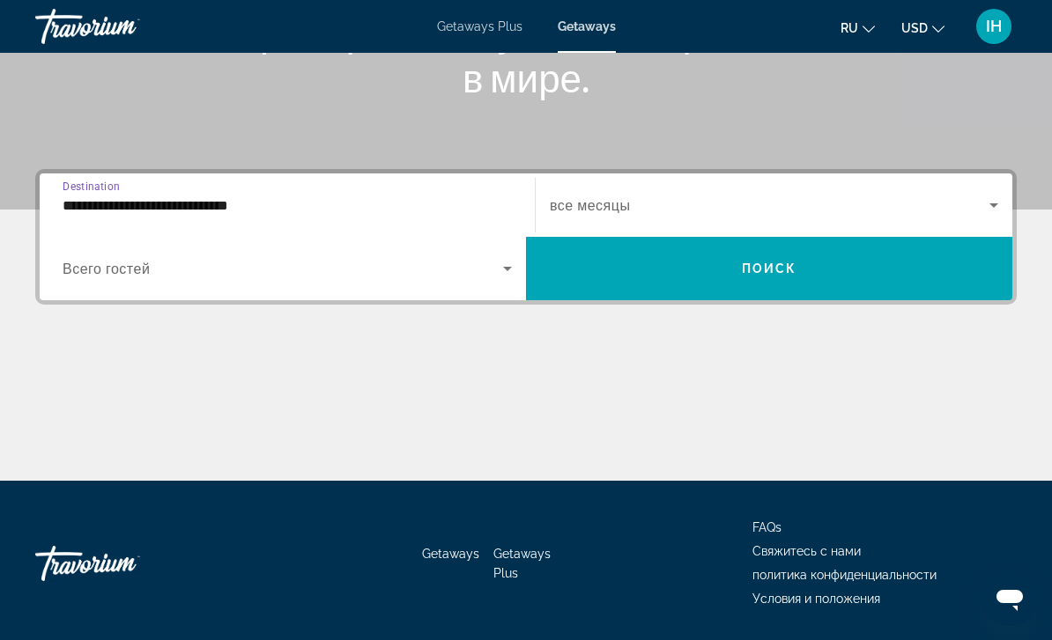
click at [404, 277] on span "Search widget" at bounding box center [283, 268] width 440 height 21
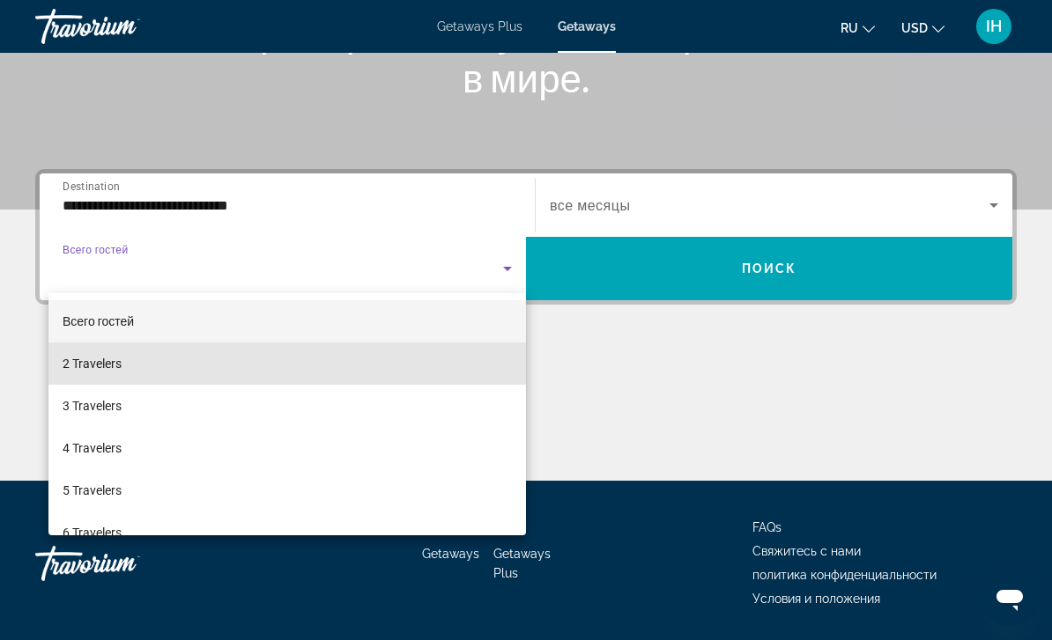
click at [251, 371] on mat-option "2 Travelers" at bounding box center [286, 364] width 477 height 42
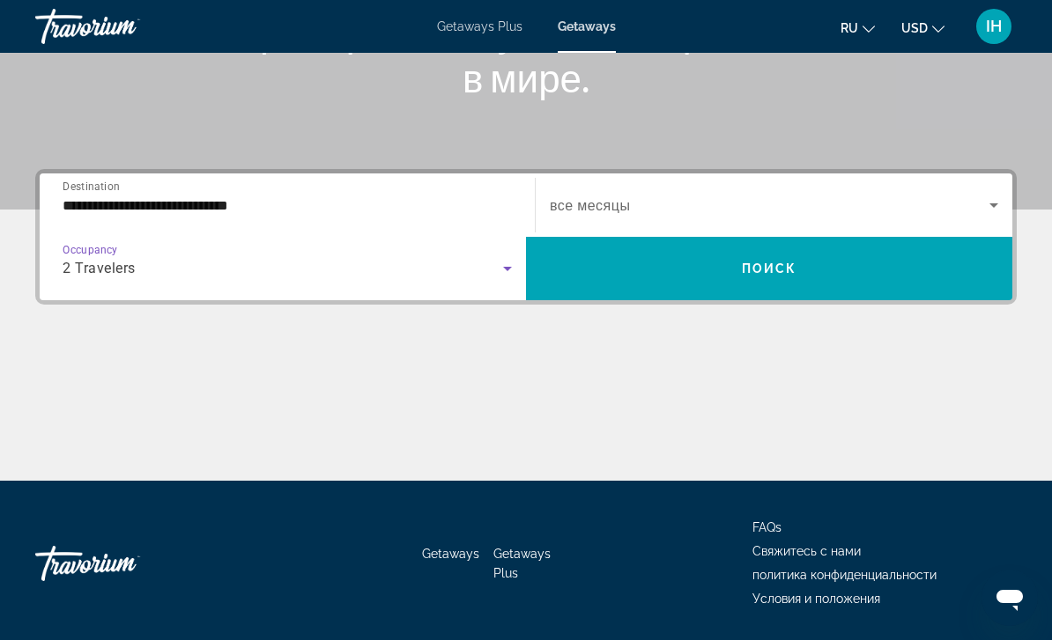
click at [754, 209] on span "Search widget" at bounding box center [769, 205] width 439 height 21
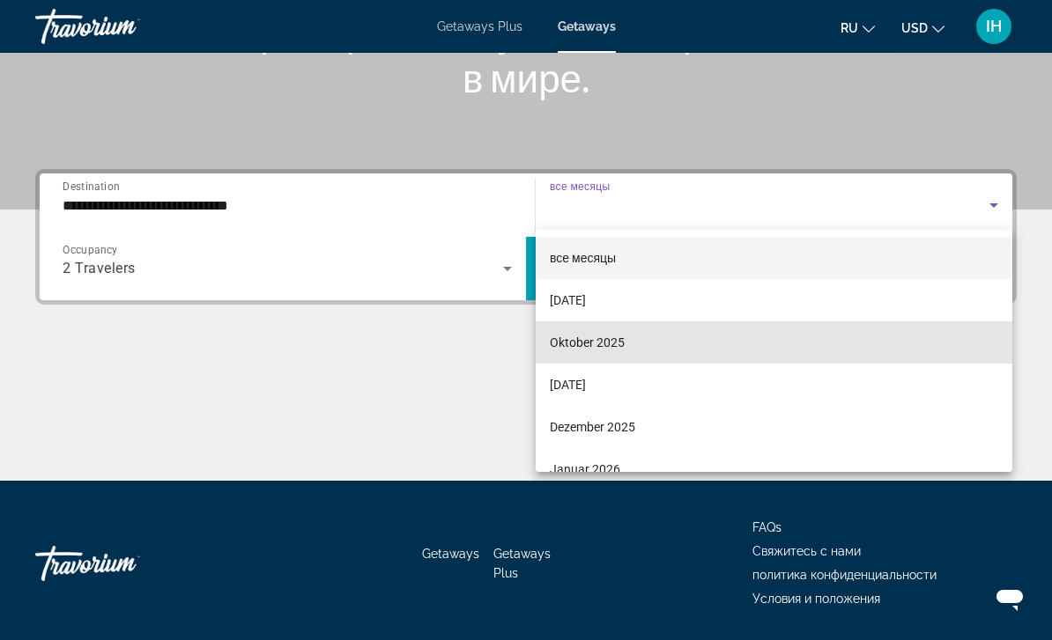
click at [636, 343] on mat-option "Oktober 2025" at bounding box center [773, 342] width 476 height 42
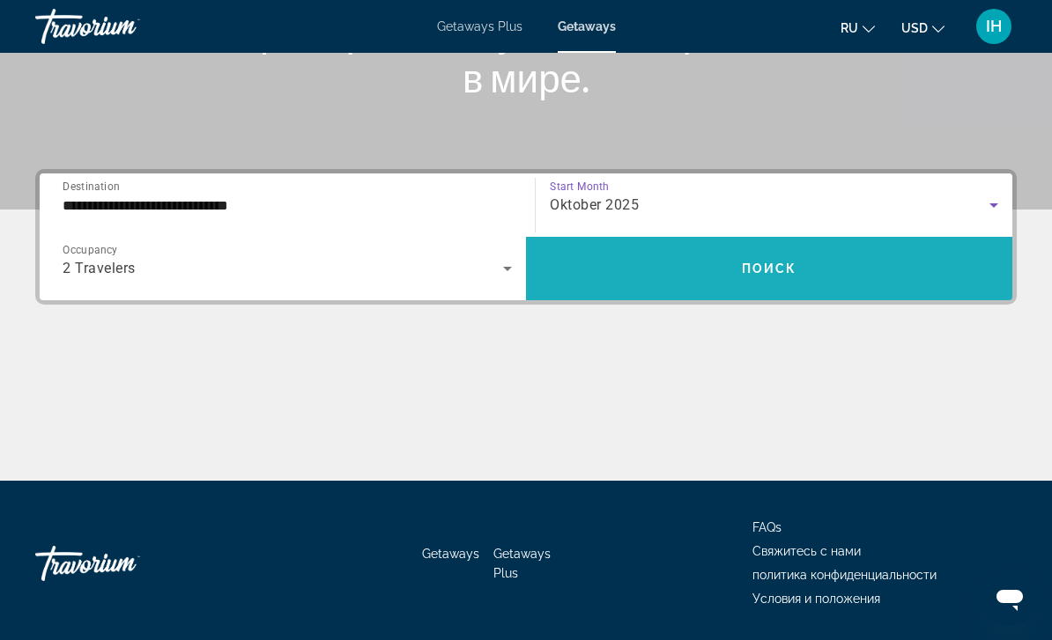
click at [770, 271] on span "Поиск" at bounding box center [769, 269] width 55 height 14
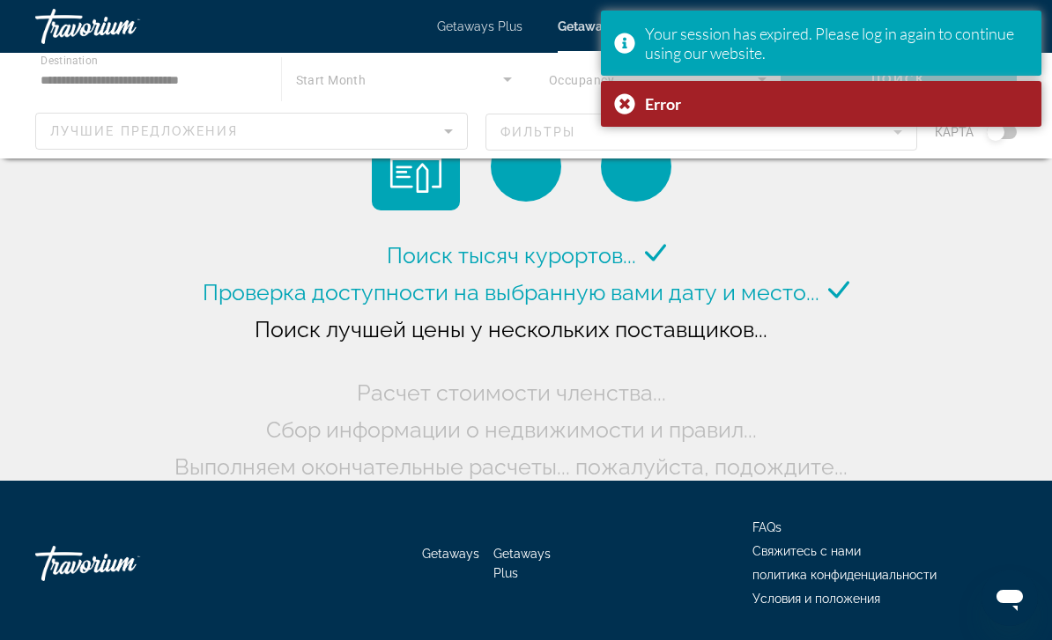
click at [890, 302] on div "Поиск тысяч курортов... Проверка доступности на выбранную вами дату и место... …" at bounding box center [526, 233] width 1052 height 513
